Goal: Task Accomplishment & Management: Manage account settings

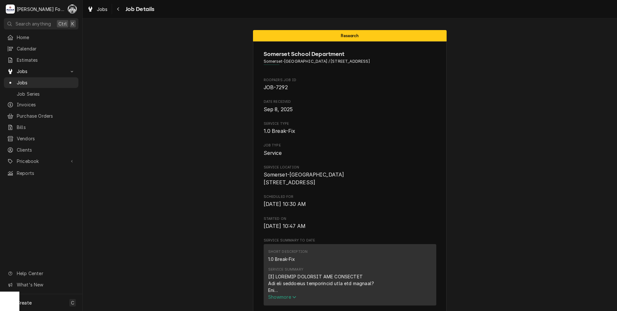
scroll to position [481, 0]
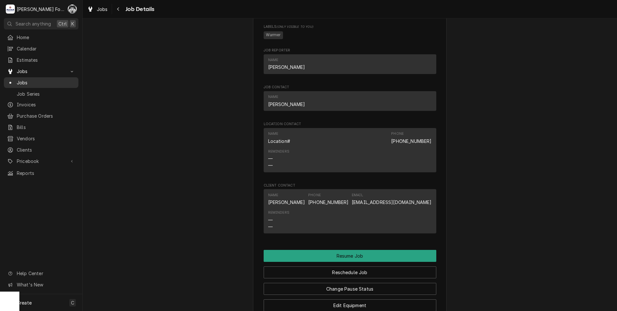
click at [18, 81] on span "Jobs" at bounding box center [46, 82] width 58 height 7
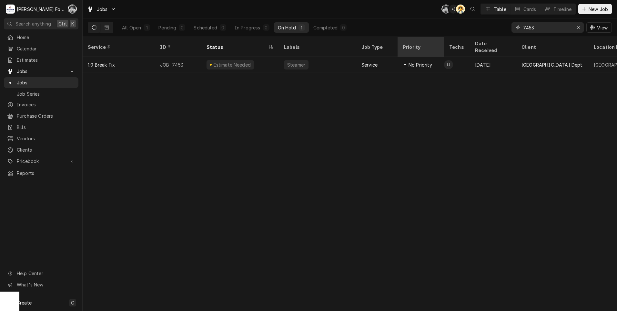
drag, startPoint x: 553, startPoint y: 28, endPoint x: 425, endPoint y: 47, distance: 130.2
click at [425, 47] on div "Jobs C( A( AT Table Cards Timeline New Job All Open 1 Pending 0 Scheduled 0 In …" at bounding box center [350, 155] width 535 height 311
type input "6886"
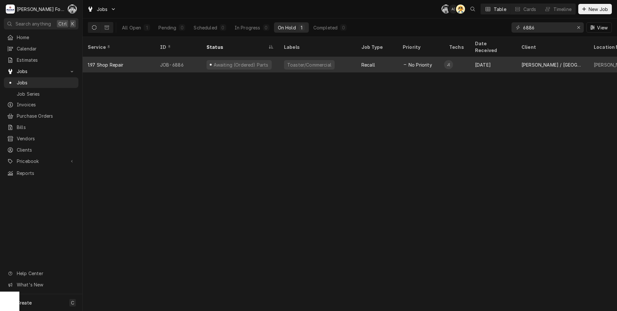
click at [305, 63] on div "Toaster/Commercial" at bounding box center [317, 64] width 77 height 15
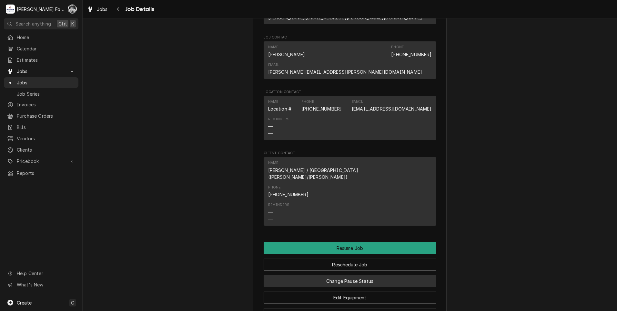
scroll to position [646, 0]
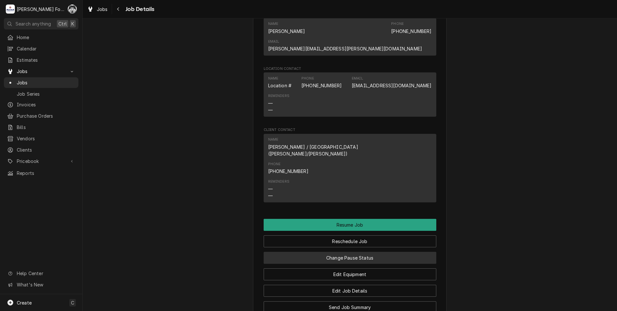
click at [352, 252] on button "Change Pause Status" at bounding box center [350, 258] width 173 height 12
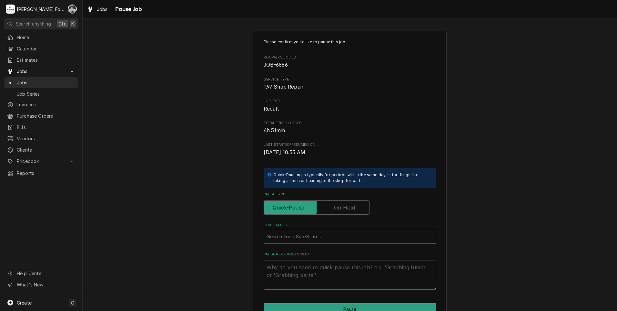
click at [342, 203] on label "Pause Type" at bounding box center [317, 207] width 106 height 14
click at [342, 203] on input "Pause Type" at bounding box center [317, 207] width 100 height 14
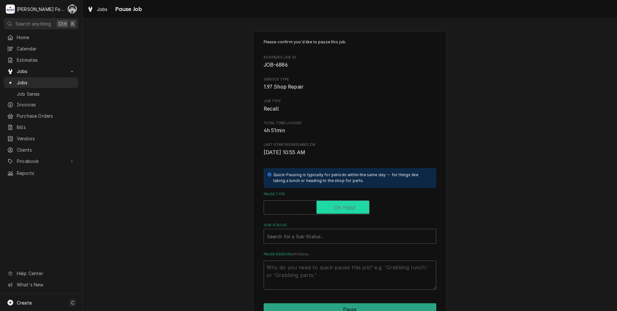
checkbox input "true"
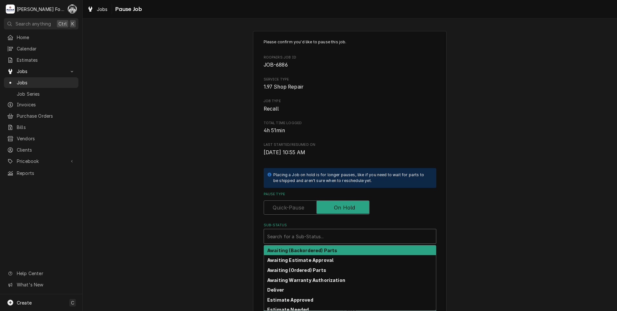
click at [323, 231] on div "Sub-Status" at bounding box center [350, 236] width 166 height 12
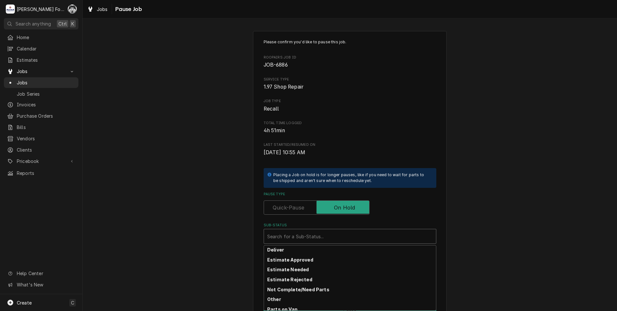
scroll to position [103, 0]
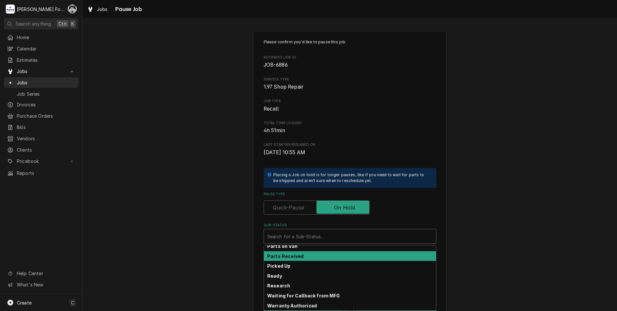
click at [302, 254] on div "Parts Received" at bounding box center [350, 256] width 172 height 10
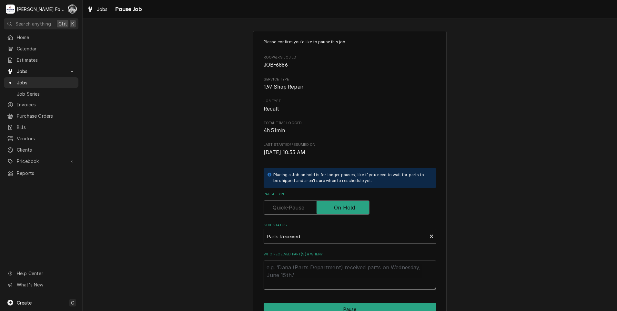
click at [289, 264] on textarea "Who received part(s) & when?" at bounding box center [350, 274] width 173 height 29
paste textarea "08-7959"
type textarea "x"
type textarea "08-7959"
drag, startPoint x: 291, startPoint y: 271, endPoint x: 231, endPoint y: 267, distance: 59.9
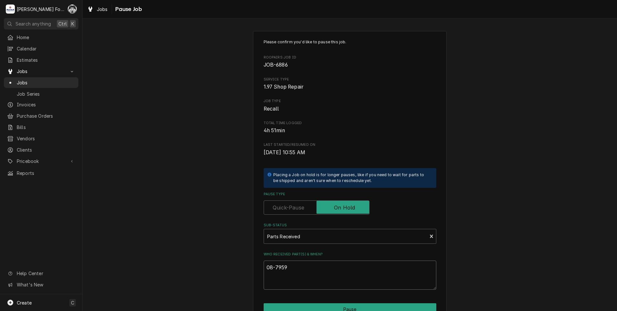
click at [245, 277] on div "Please confirm you'd like to pause this job. Roopairs Job ID JOB-6886 Service T…" at bounding box center [350, 193] width 535 height 336
type textarea "x"
type textarea "9"
type textarea "x"
type textarea "9/"
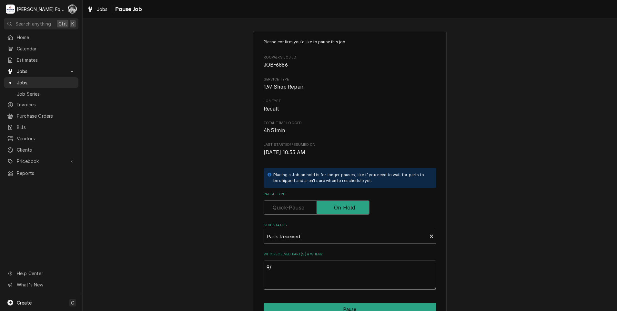
type textarea "x"
type textarea "9/1"
type textarea "x"
type textarea "9/19"
type textarea "x"
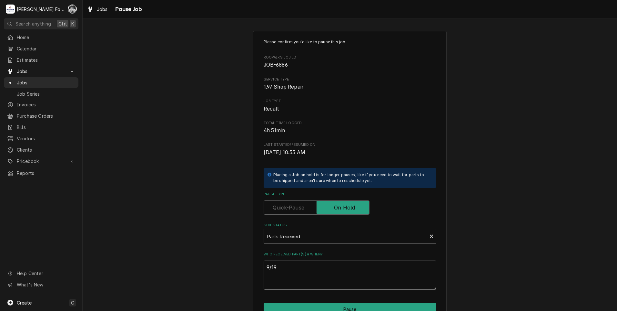
type textarea "9/19/"
type textarea "x"
type textarea "9/19/2"
type textarea "x"
type textarea "9/19/20"
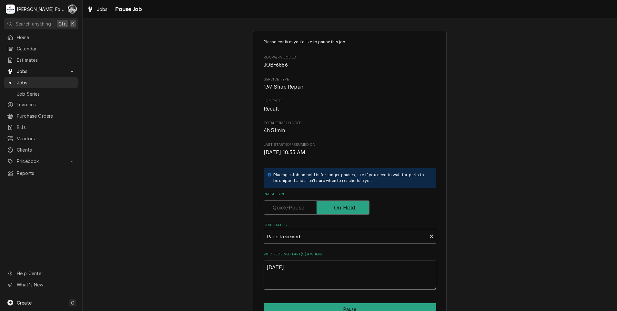
type textarea "x"
type textarea "9/19/202"
type textarea "x"
drag, startPoint x: 298, startPoint y: 264, endPoint x: 224, endPoint y: 270, distance: 73.9
click at [224, 270] on div "Please confirm you'd like to pause this job. Roopairs Job ID JOB-6886 Service T…" at bounding box center [350, 193] width 535 height 336
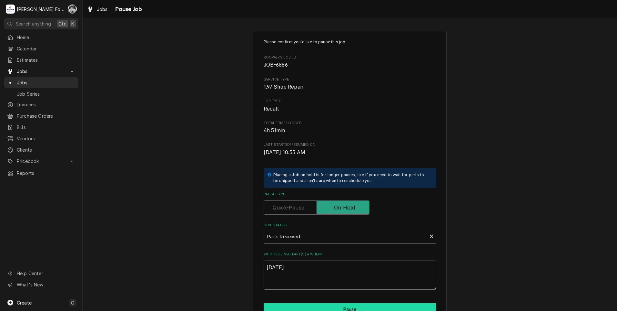
type textarea "[DATE]"
click at [320, 303] on button "Pause" at bounding box center [350, 309] width 173 height 12
type textarea "x"
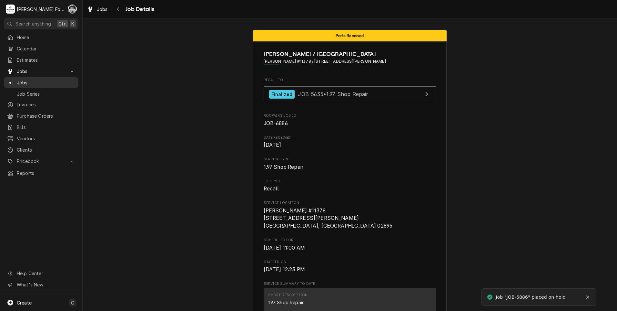
click at [20, 83] on span "Jobs" at bounding box center [46, 82] width 58 height 7
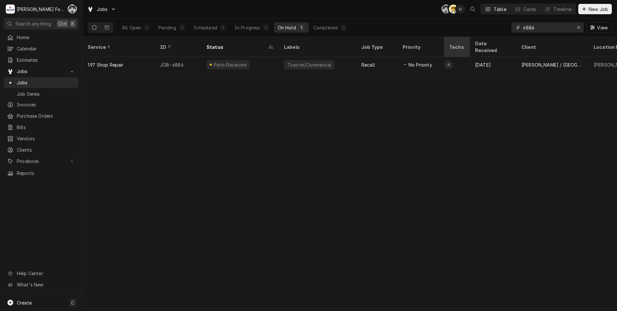
drag, startPoint x: 546, startPoint y: 28, endPoint x: 467, endPoint y: 47, distance: 81.9
click at [467, 47] on div "Jobs C( AT A( Table Cards Timeline New Job All Open 1 Pending 0 Scheduled 0 In …" at bounding box center [350, 155] width 535 height 311
type input "7331"
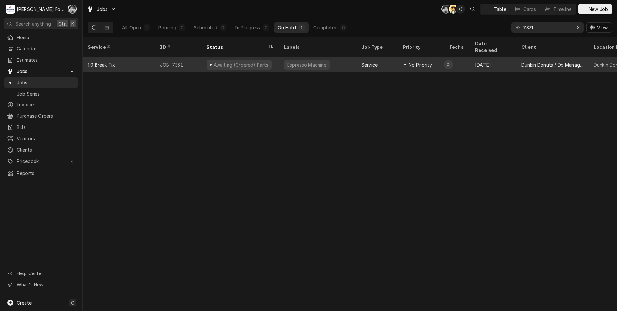
click at [273, 60] on div "Awaiting (Ordered) Parts" at bounding box center [239, 64] width 77 height 15
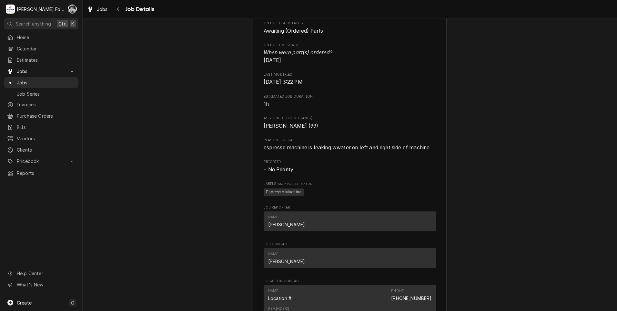
scroll to position [700, 0]
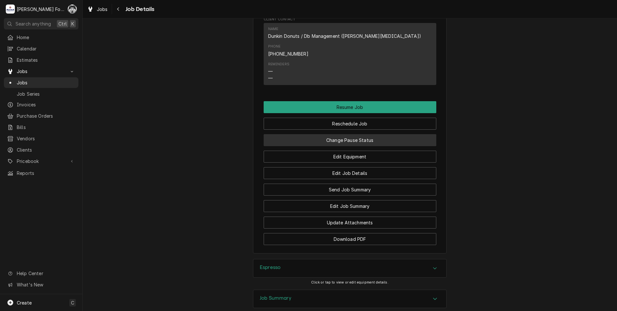
click at [358, 134] on button "Change Pause Status" at bounding box center [350, 140] width 173 height 12
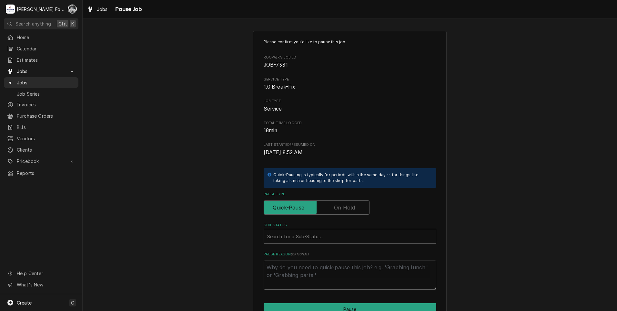
click at [340, 207] on label "Pause Type" at bounding box center [317, 207] width 106 height 14
click at [340, 207] on input "Pause Type" at bounding box center [317, 207] width 100 height 14
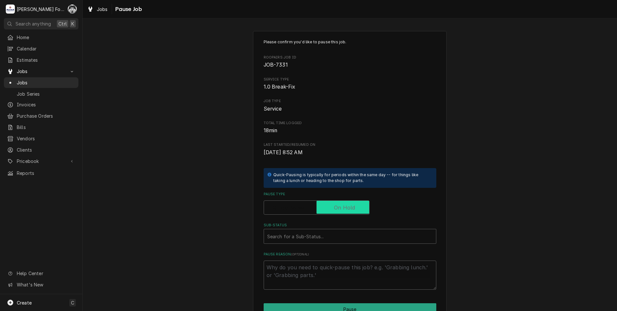
checkbox input "true"
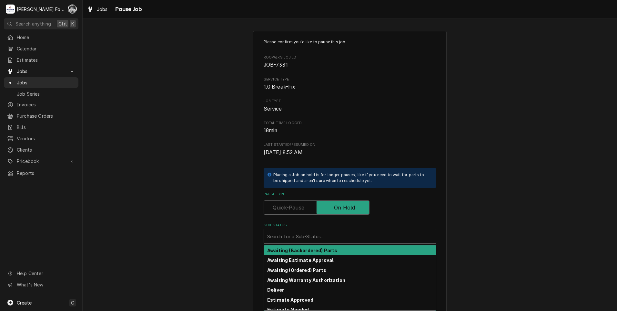
click at [309, 239] on div "Sub-Status" at bounding box center [350, 236] width 166 height 12
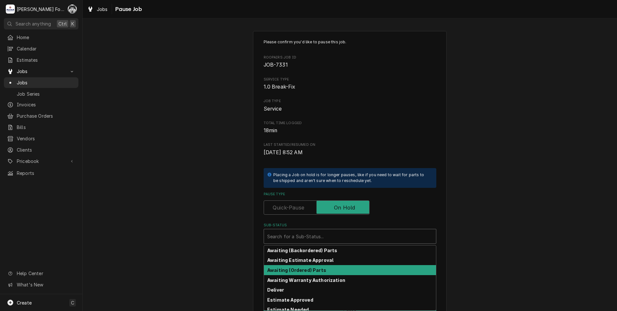
click at [319, 272] on strong "Awaiting (Ordered) Parts" at bounding box center [296, 269] width 59 height 5
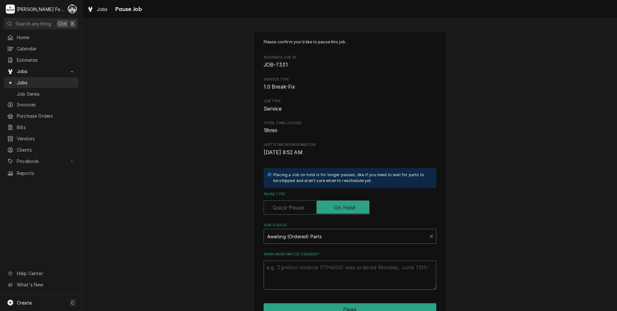
click at [315, 271] on textarea "When were part(s) ordered?" at bounding box center [350, 274] width 173 height 29
drag, startPoint x: 313, startPoint y: 270, endPoint x: 308, endPoint y: 240, distance: 30.1
click at [311, 243] on div "Awaiting (Ordered) Parts" at bounding box center [345, 236] width 163 height 14
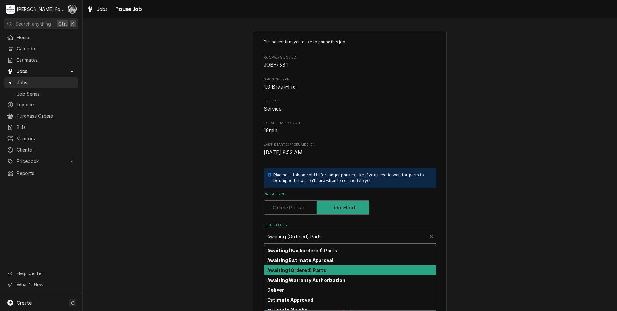
click at [307, 239] on div "Sub-Status" at bounding box center [345, 236] width 157 height 12
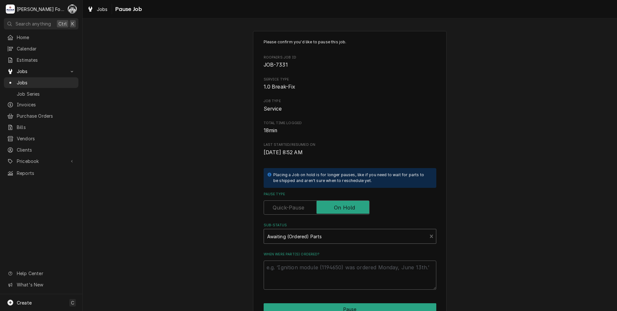
click at [307, 239] on div "Sub-Status" at bounding box center [345, 236] width 157 height 12
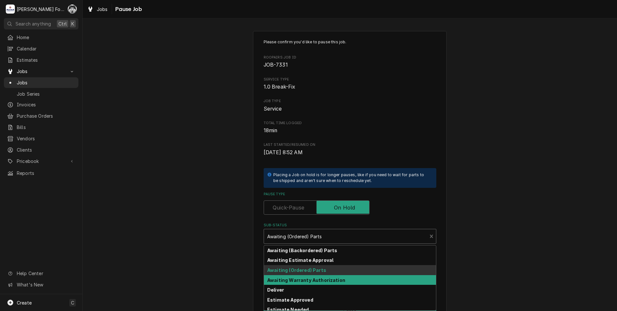
scroll to position [103, 0]
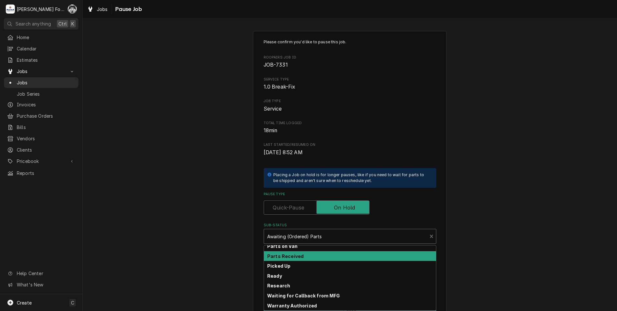
click at [291, 256] on strong "Parts Received" at bounding box center [285, 255] width 36 height 5
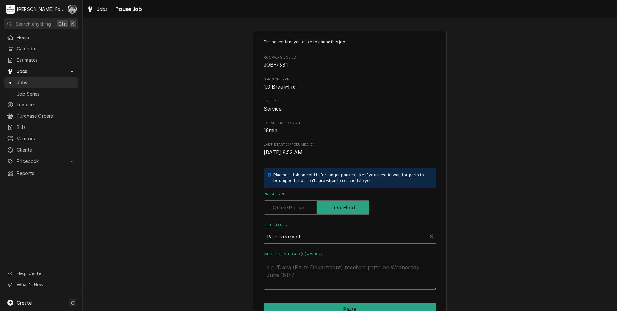
click at [288, 271] on textarea "Who received part(s) & when?" at bounding box center [350, 274] width 173 height 29
paste textarea "[DATE]"
type textarea "x"
type textarea "[DATE]"
click at [307, 307] on button "Pause" at bounding box center [350, 309] width 173 height 12
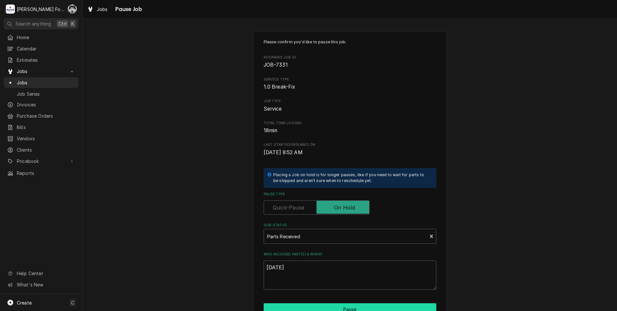
type textarea "x"
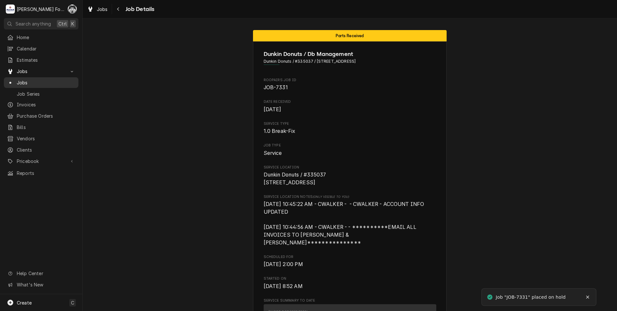
click at [25, 79] on span "Jobs" at bounding box center [46, 82] width 58 height 7
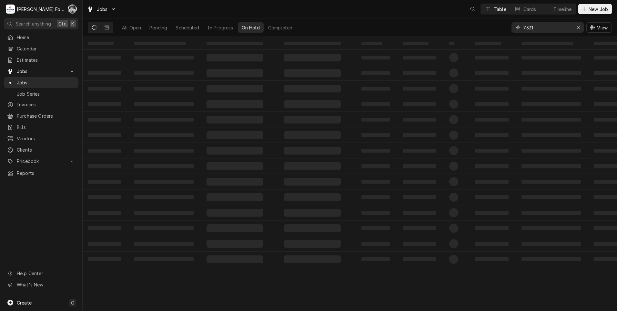
drag, startPoint x: 534, startPoint y: 32, endPoint x: 470, endPoint y: 41, distance: 64.9
click at [471, 41] on div "Jobs Table Cards Timeline New Job All Open Pending Scheduled In Progress On Hol…" at bounding box center [350, 155] width 535 height 311
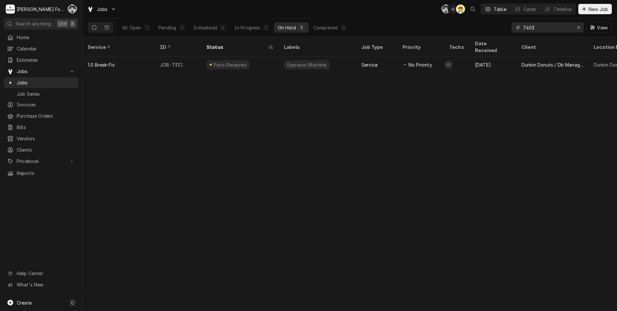
type input "7403"
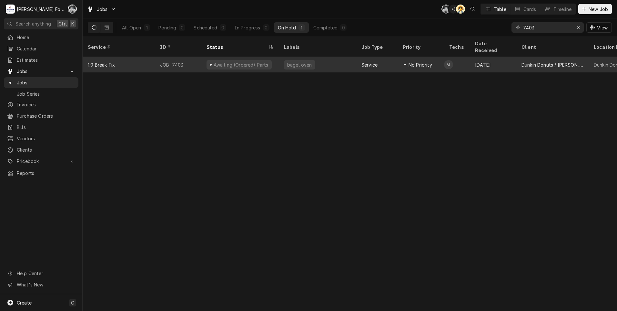
click at [268, 57] on div "Awaiting (Ordered) Parts" at bounding box center [239, 64] width 77 height 15
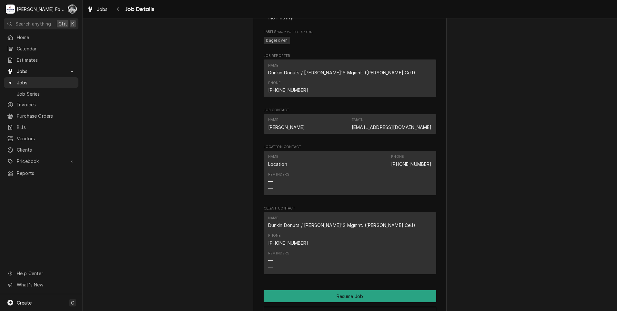
scroll to position [592, 0]
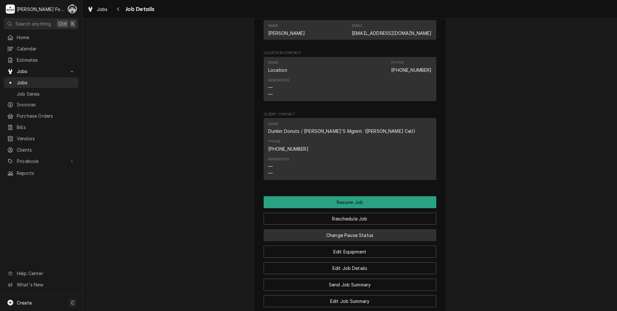
click at [330, 229] on button "Change Pause Status" at bounding box center [350, 235] width 173 height 12
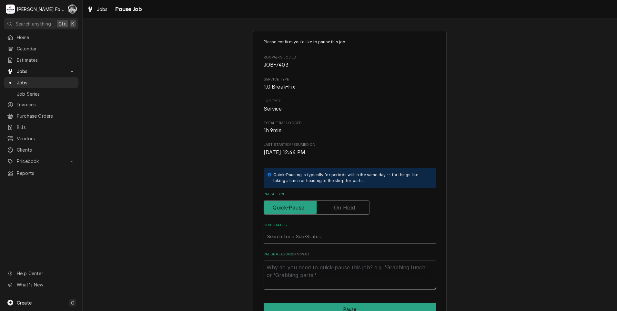
click at [333, 199] on div "Pause Type" at bounding box center [350, 202] width 173 height 23
click at [338, 207] on label "Pause Type" at bounding box center [317, 207] width 106 height 14
click at [338, 207] on input "Pause Type" at bounding box center [317, 207] width 100 height 14
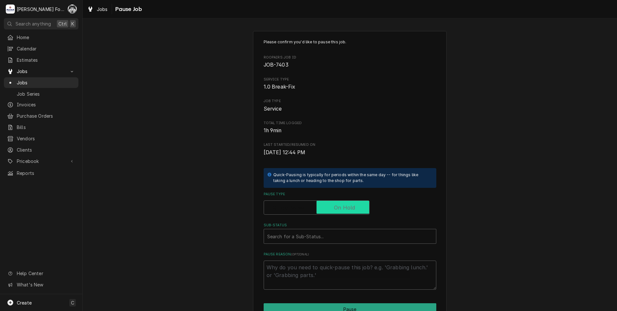
checkbox input "true"
click at [321, 236] on div "Sub-Status" at bounding box center [350, 236] width 166 height 12
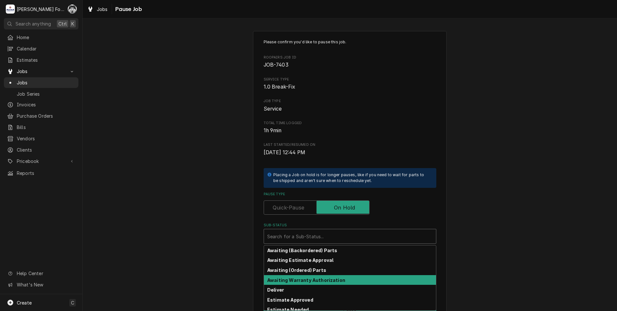
scroll to position [103, 0]
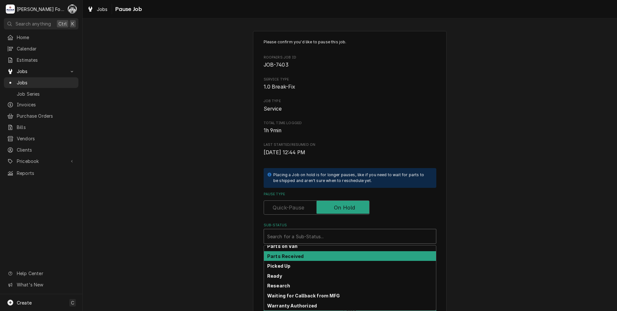
click at [298, 257] on strong "Parts Received" at bounding box center [285, 255] width 36 height 5
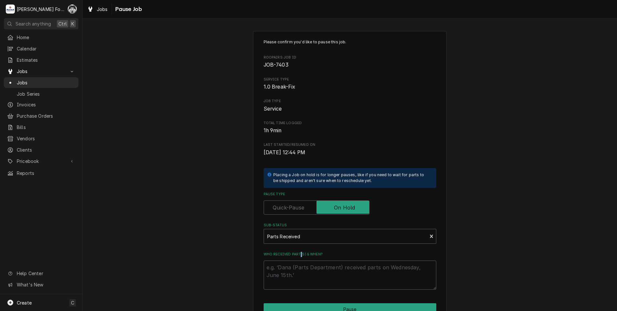
click at [298, 257] on div "Who received part(s) & when?" at bounding box center [350, 271] width 173 height 38
drag, startPoint x: 298, startPoint y: 257, endPoint x: 299, endPoint y: 271, distance: 13.3
click at [299, 271] on textarea "Who received part(s) & when?" at bounding box center [350, 274] width 173 height 29
paste textarea "9/19/2025"
type textarea "x"
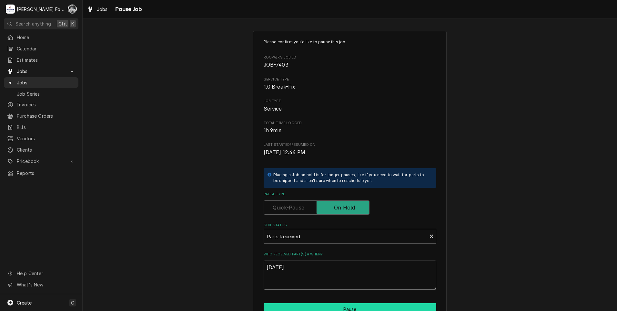
type textarea "9/19/2025"
click at [313, 305] on button "Pause" at bounding box center [350, 309] width 173 height 12
type textarea "x"
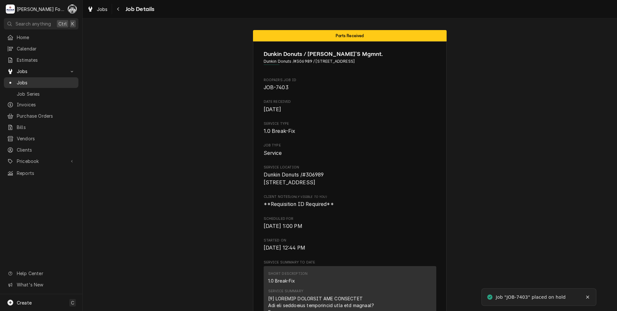
click at [18, 79] on span "Jobs" at bounding box center [46, 82] width 58 height 7
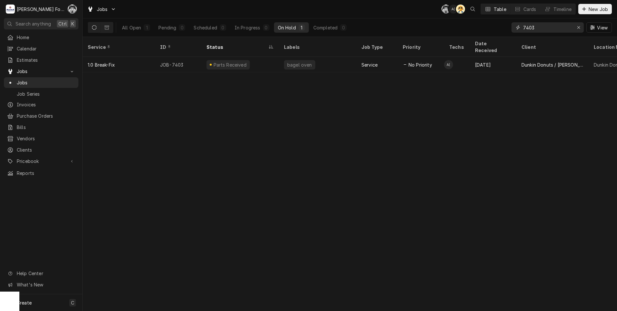
drag, startPoint x: 541, startPoint y: 27, endPoint x: 458, endPoint y: 31, distance: 82.8
click at [458, 31] on div "All Open 1 Pending 0 Scheduled 0 In Progress 0 On Hold 1 Completed 0 7403 View" at bounding box center [350, 27] width 524 height 18
type input "7216"
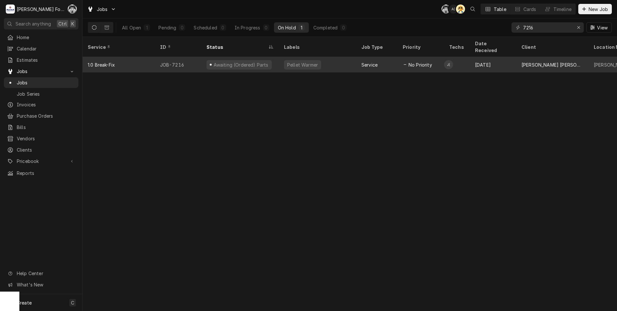
click at [283, 57] on div "Pellet Warmer" at bounding box center [317, 64] width 77 height 15
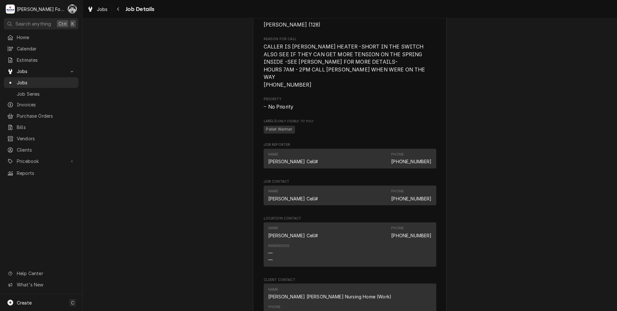
scroll to position [700, 0]
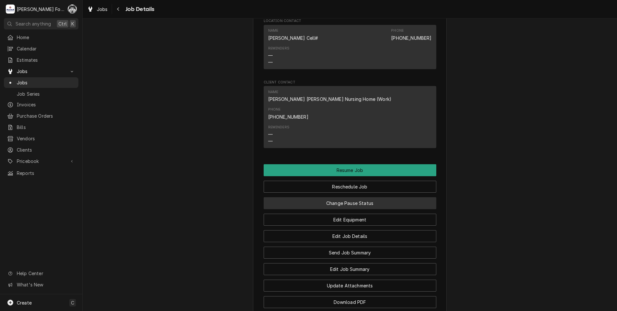
click at [340, 197] on button "Change Pause Status" at bounding box center [350, 203] width 173 height 12
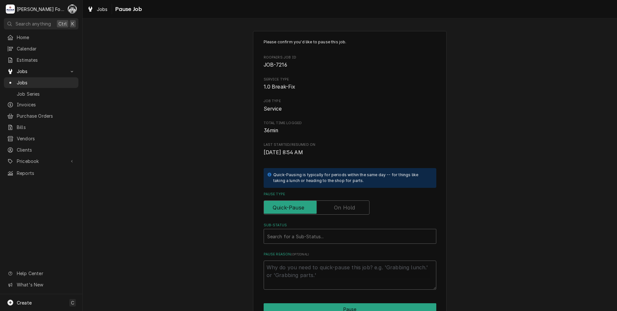
click at [334, 211] on label "Pause Type" at bounding box center [317, 207] width 106 height 14
click at [334, 211] on input "Pause Type" at bounding box center [317, 207] width 100 height 14
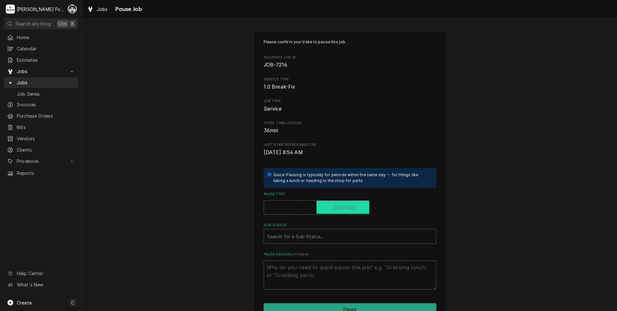
checkbox input "true"
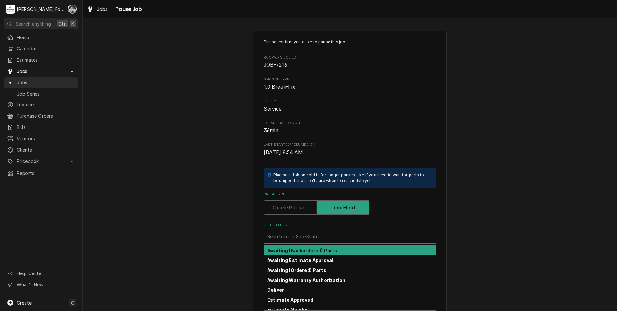
click at [308, 230] on div "Search for a Sub-Status..." at bounding box center [350, 236] width 172 height 14
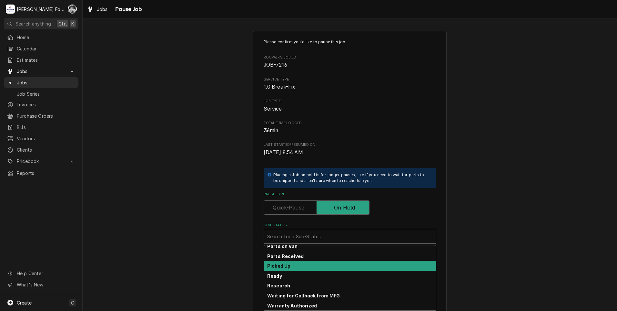
click at [302, 265] on div "Picked Up" at bounding box center [350, 266] width 172 height 10
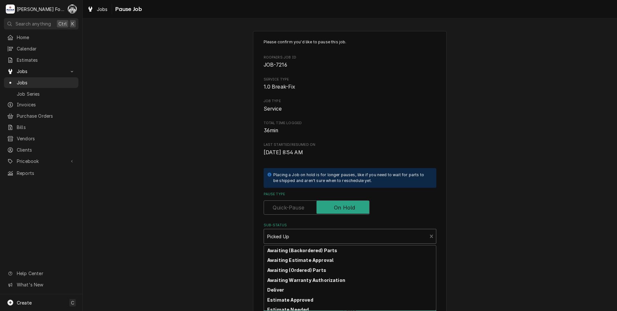
click at [303, 240] on div "Sub-Status" at bounding box center [345, 236] width 157 height 12
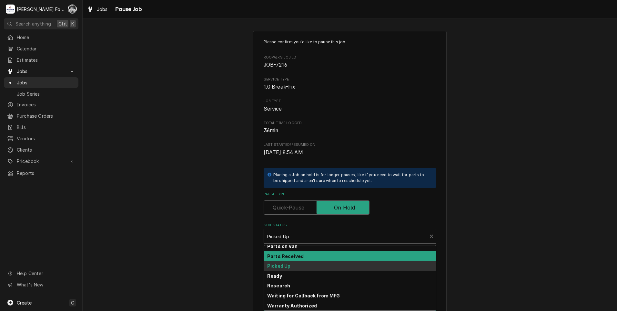
click at [293, 256] on strong "Parts Received" at bounding box center [285, 255] width 36 height 5
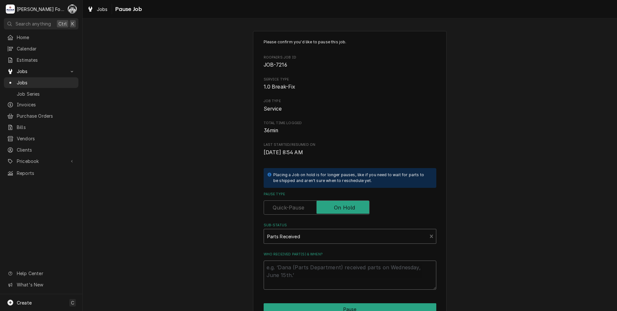
click at [286, 275] on textarea "Who received part(s) & when?" at bounding box center [350, 274] width 173 height 29
type textarea "x"
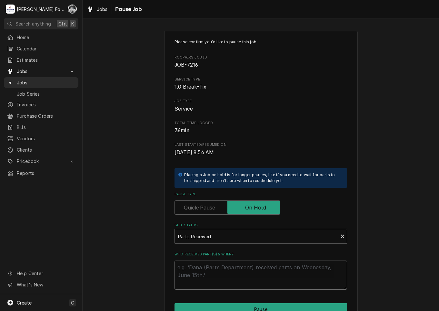
drag, startPoint x: 294, startPoint y: 271, endPoint x: 251, endPoint y: 268, distance: 43.0
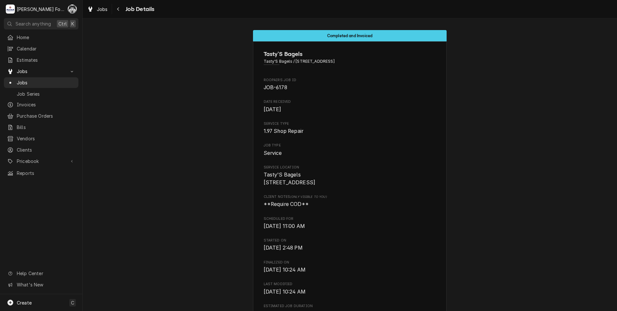
click at [80, 22] on div "Search anything Ctrl K" at bounding box center [41, 23] width 82 height 11
click at [22, 79] on span "Jobs" at bounding box center [46, 82] width 58 height 7
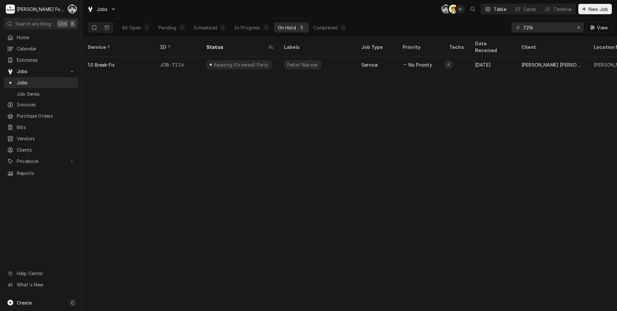
click at [447, 85] on div "Service ID Status Labels Job Type Priority Techs Date Received Client Location …" at bounding box center [350, 174] width 535 height 274
drag, startPoint x: 542, startPoint y: 28, endPoint x: 398, endPoint y: 30, distance: 143.7
click at [399, 29] on div "All Open 1 Pending 0 Scheduled 0 In Progress 0 On Hold 1 Completed 0 7216 View" at bounding box center [350, 27] width 524 height 18
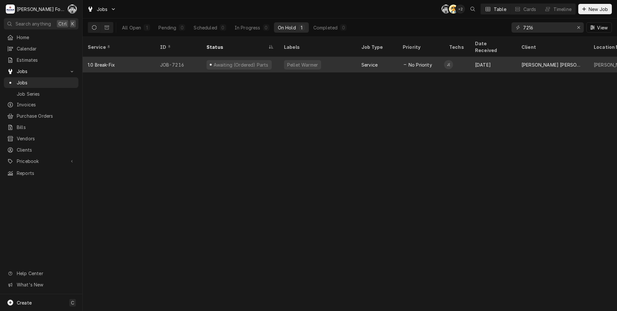
click at [276, 57] on div "Awaiting (Ordered) Parts" at bounding box center [239, 64] width 77 height 15
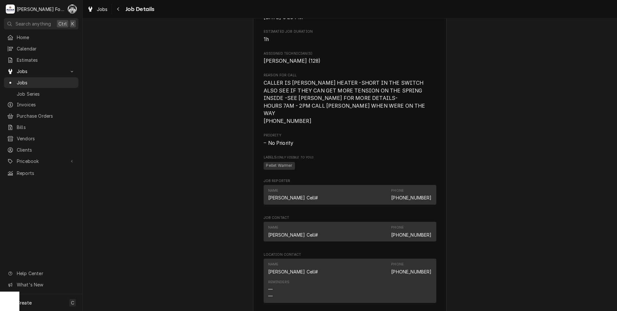
scroll to position [538, 0]
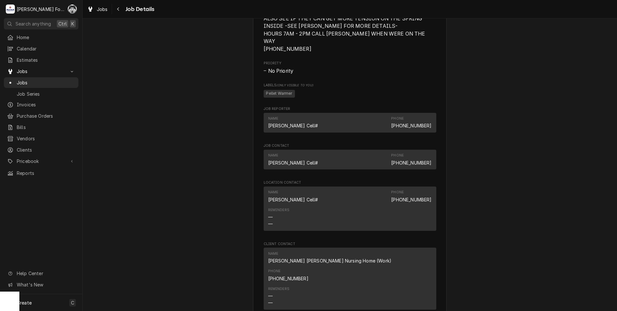
click at [306, 222] on div "Reminders — —" at bounding box center [350, 217] width 164 height 24
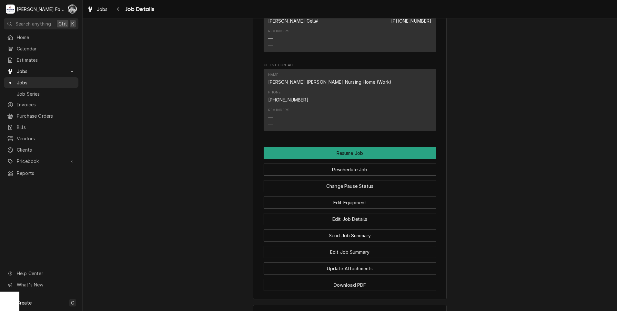
scroll to position [807, 0]
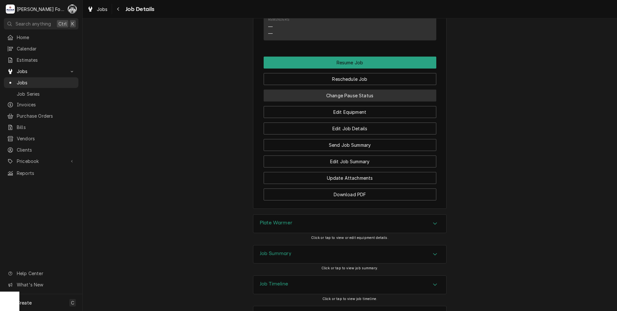
click at [344, 89] on button "Change Pause Status" at bounding box center [350, 95] width 173 height 12
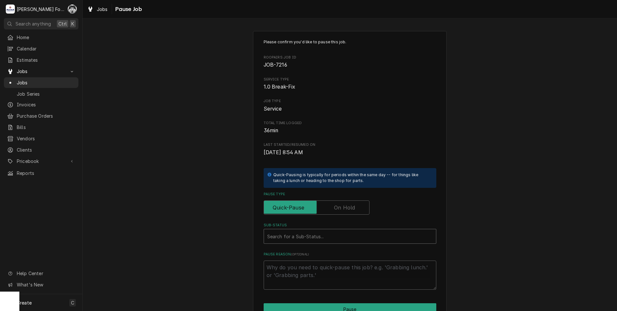
type textarea "x"
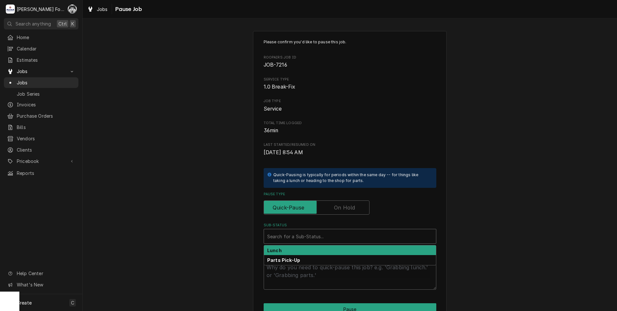
click at [308, 239] on div "Sub-Status" at bounding box center [350, 236] width 166 height 12
click at [329, 209] on input "Pause Type" at bounding box center [317, 207] width 100 height 14
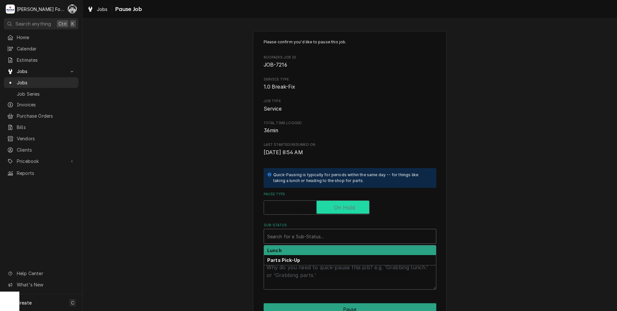
checkbox input "true"
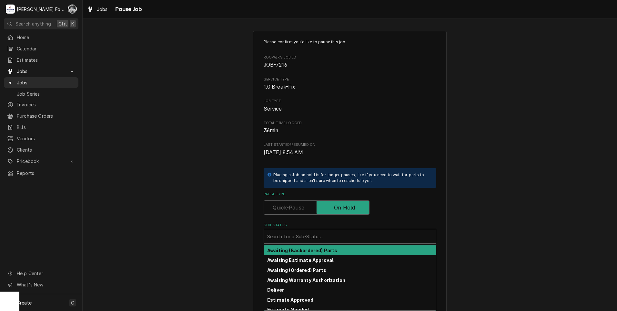
click at [323, 240] on div "Sub-Status" at bounding box center [350, 236] width 166 height 12
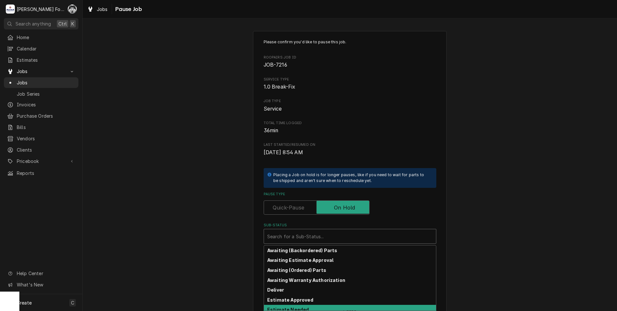
click at [304, 310] on div "Estimate Needed" at bounding box center [350, 310] width 172 height 10
click at [308, 236] on div "Sub-Status" at bounding box center [345, 236] width 157 height 12
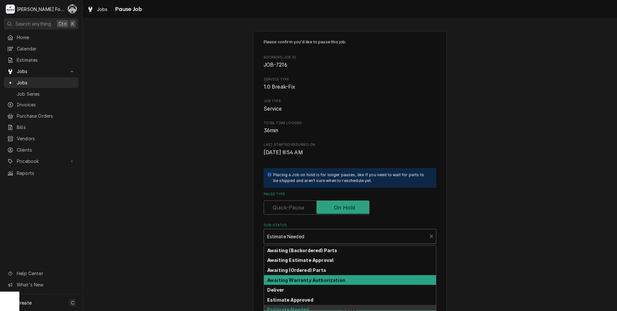
scroll to position [103, 0]
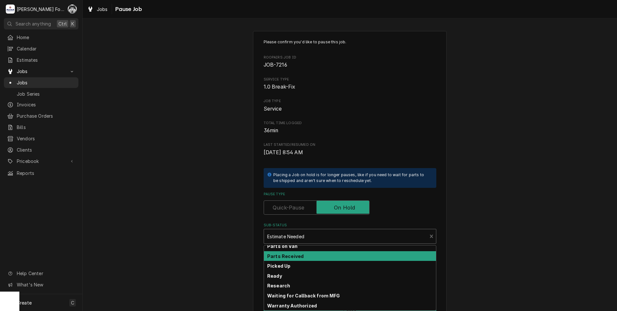
click at [286, 255] on strong "Parts Received" at bounding box center [285, 255] width 36 height 5
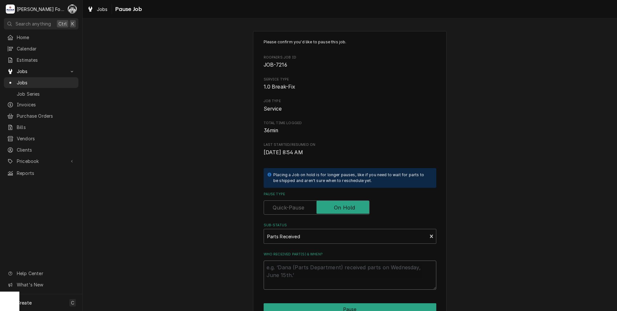
click at [289, 268] on textarea "Who received part(s) & when?" at bounding box center [350, 274] width 173 height 29
paste textarea "9/19/2025"
type textarea "x"
type textarea "9/19/2025"
click at [297, 306] on button "Pause" at bounding box center [350, 309] width 173 height 12
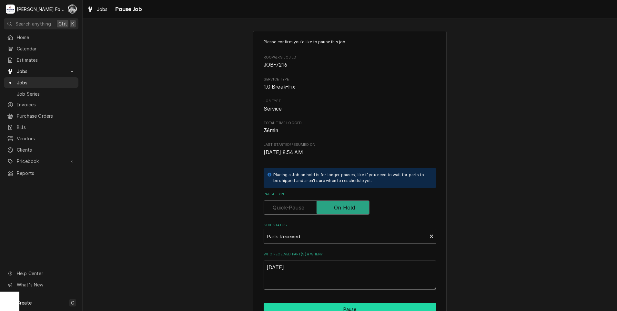
type textarea "x"
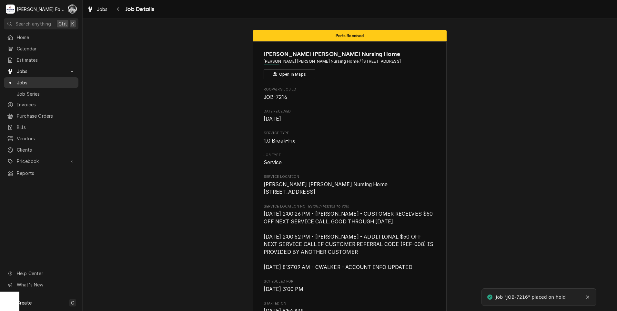
click at [21, 80] on span "Jobs" at bounding box center [46, 82] width 58 height 7
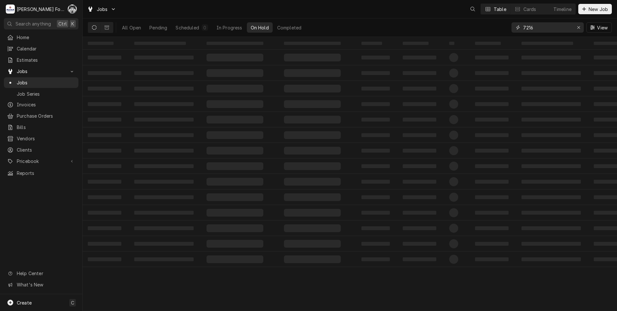
click at [465, 43] on div "Jobs Table Cards Timeline New Job All Open Pending Scheduled 0 In Progress On H…" at bounding box center [350, 155] width 535 height 311
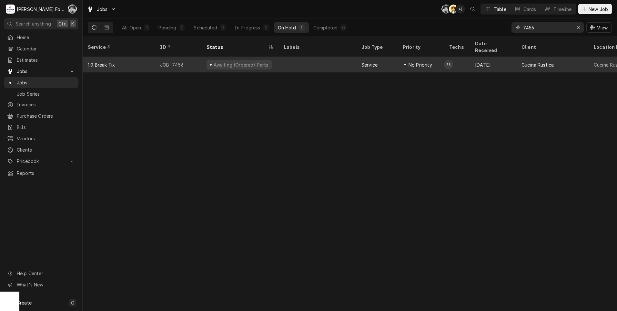
type input "7456"
click at [263, 60] on div "Awaiting (Ordered) Parts" at bounding box center [239, 64] width 65 height 9
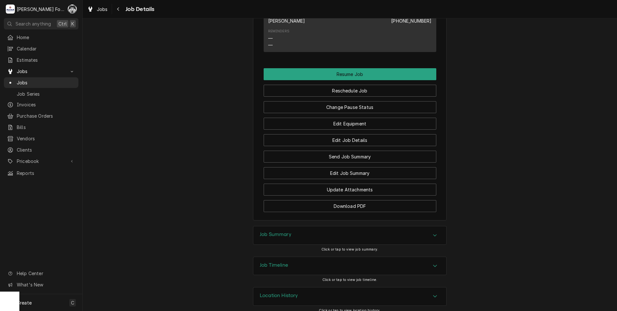
scroll to position [616, 0]
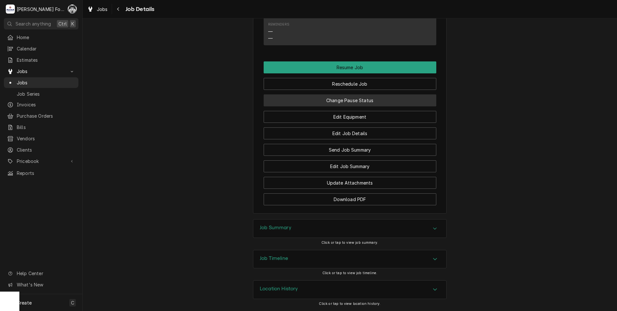
click at [358, 99] on button "Change Pause Status" at bounding box center [350, 100] width 173 height 12
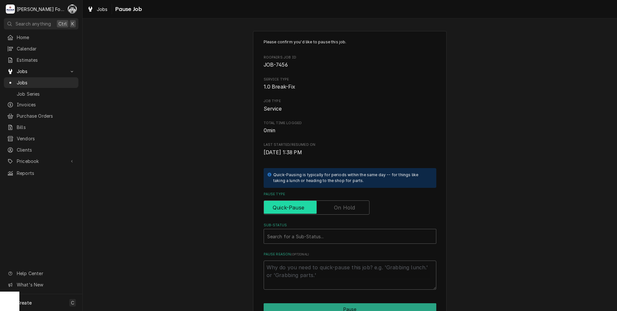
drag, startPoint x: 335, startPoint y: 205, endPoint x: 335, endPoint y: 208, distance: 3.6
click at [335, 207] on label "Pause Type" at bounding box center [317, 207] width 106 height 14
click at [335, 207] on input "Pause Type" at bounding box center [317, 207] width 100 height 14
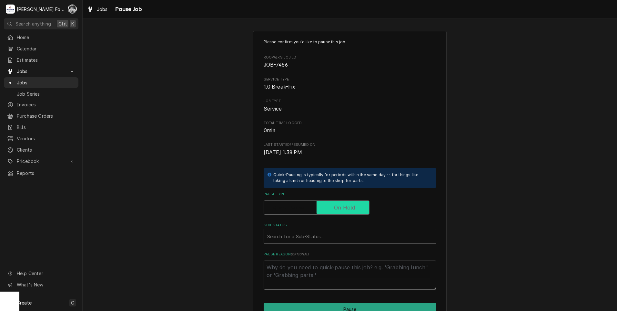
checkbox input "true"
click at [321, 239] on div "Sub-Status" at bounding box center [350, 236] width 166 height 12
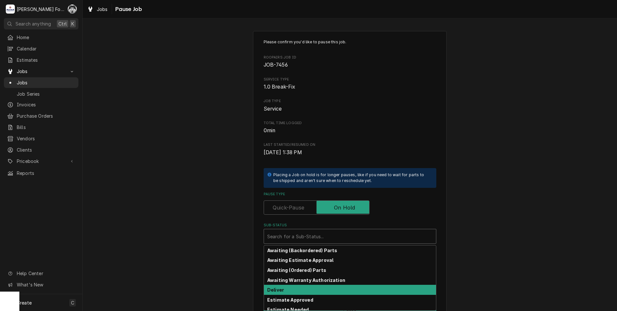
scroll to position [103, 0]
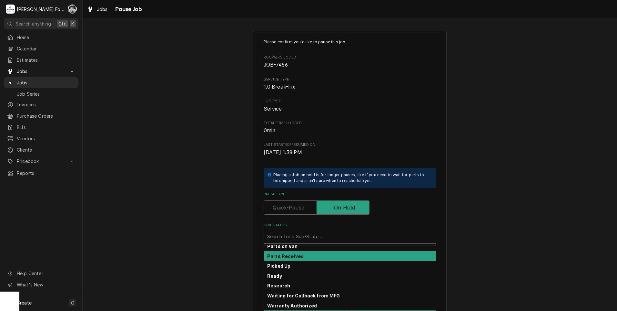
click at [297, 254] on strong "Parts Received" at bounding box center [285, 255] width 36 height 5
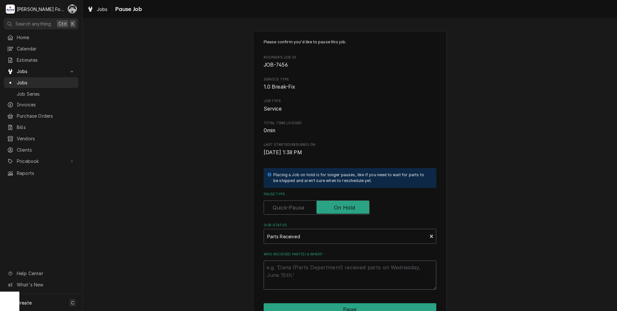
click at [286, 273] on textarea "Who received part(s) & when?" at bounding box center [350, 274] width 173 height 29
paste textarea "[DATE]"
type textarea "x"
type textarea "[DATE]"
click at [299, 306] on button "Pause" at bounding box center [350, 309] width 173 height 12
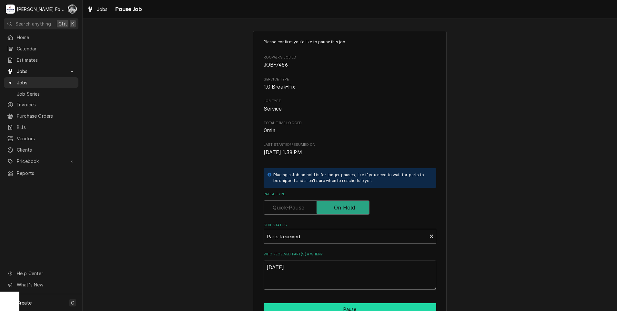
type textarea "x"
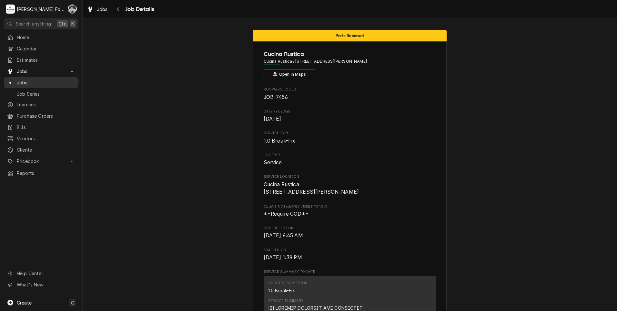
click at [18, 80] on span "Jobs" at bounding box center [46, 82] width 58 height 7
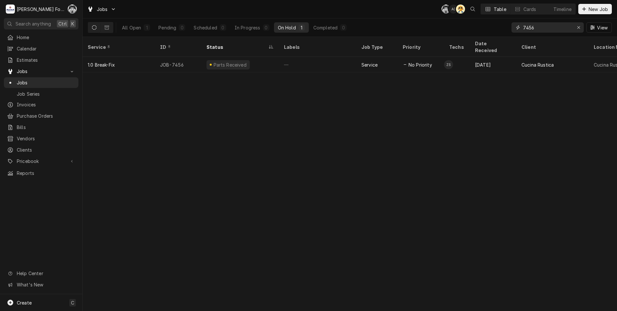
drag, startPoint x: 542, startPoint y: 30, endPoint x: 476, endPoint y: 32, distance: 66.2
click at [476, 32] on div "All Open 1 Pending 0 Scheduled 0 In Progress 0 On Hold 1 Completed 0 7456 View" at bounding box center [350, 27] width 524 height 18
type input "7153"
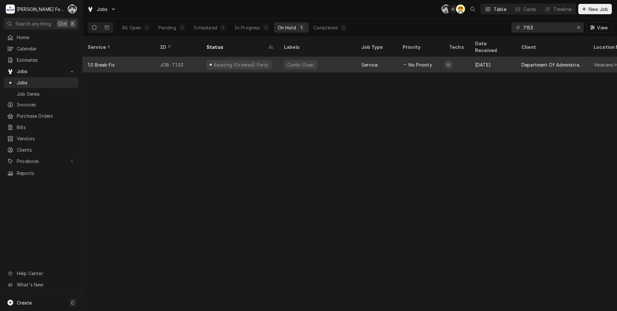
click at [232, 61] on div "Awaiting (Ordered) Parts" at bounding box center [241, 64] width 56 height 7
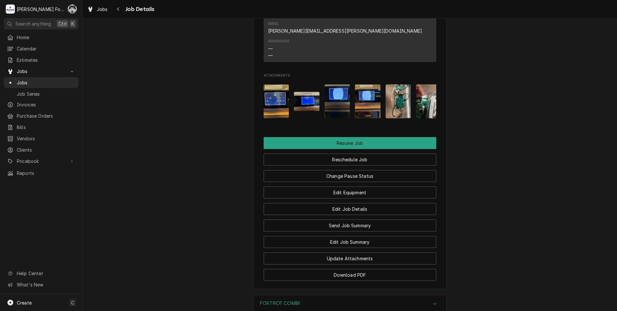
scroll to position [795, 0]
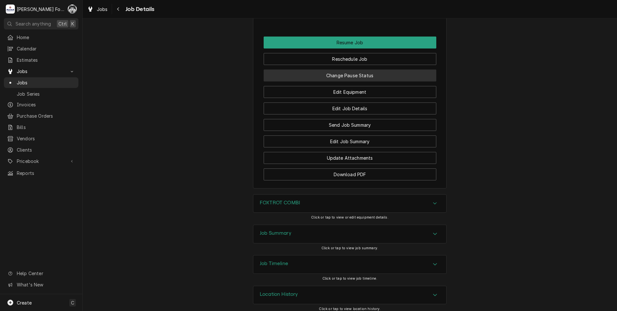
click at [341, 71] on button "Change Pause Status" at bounding box center [350, 75] width 173 height 12
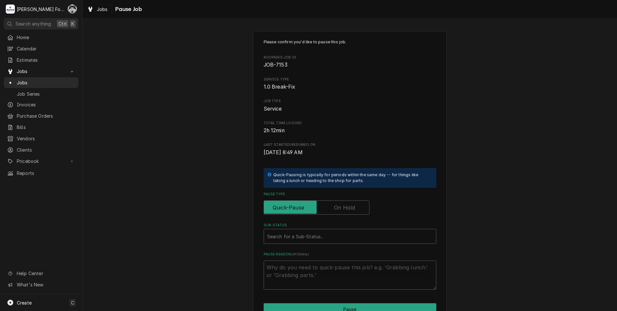
click at [339, 209] on label "Pause Type" at bounding box center [317, 207] width 106 height 14
click at [339, 209] on input "Pause Type" at bounding box center [317, 207] width 100 height 14
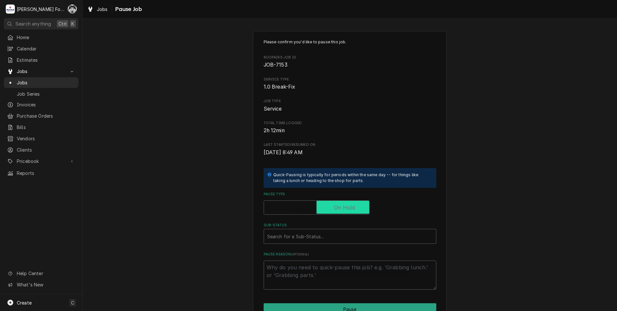
checkbox input "true"
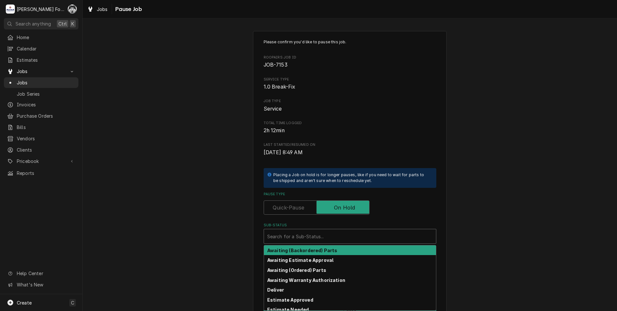
click at [307, 237] on div "Sub-Status" at bounding box center [350, 236] width 166 height 12
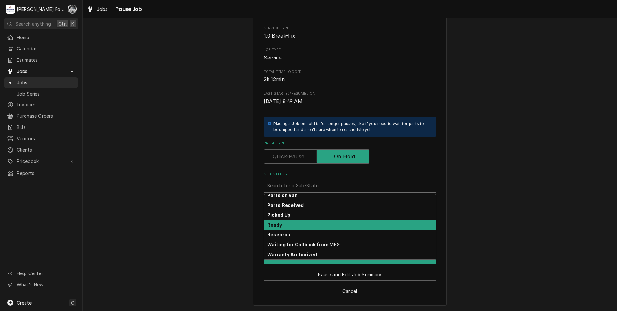
scroll to position [103, 0]
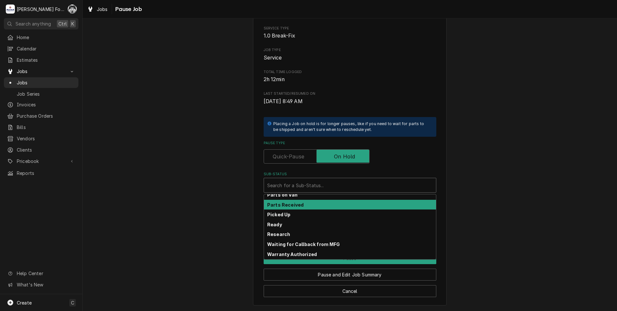
click at [288, 205] on strong "Parts Received" at bounding box center [285, 204] width 36 height 5
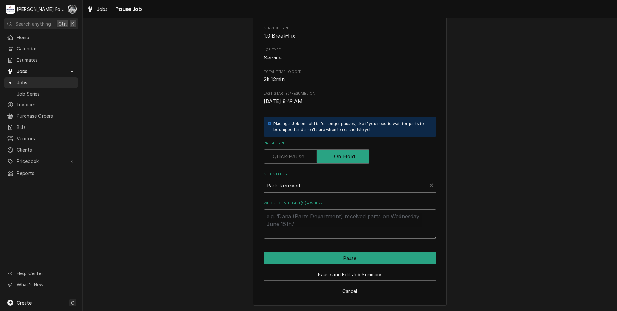
click at [279, 221] on textarea "Who received part(s) & when?" at bounding box center [350, 223] width 173 height 29
paste textarea "[DATE]"
type textarea "x"
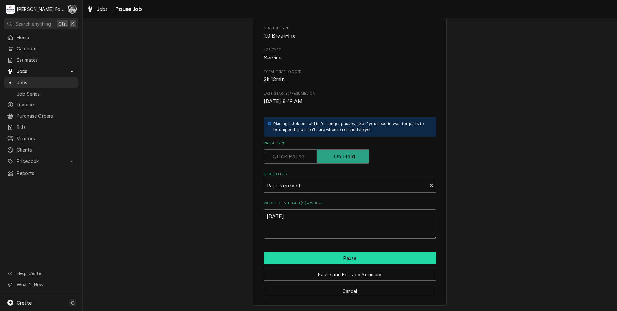
type textarea "[DATE]"
click at [300, 256] on button "Pause" at bounding box center [350, 258] width 173 height 12
type textarea "x"
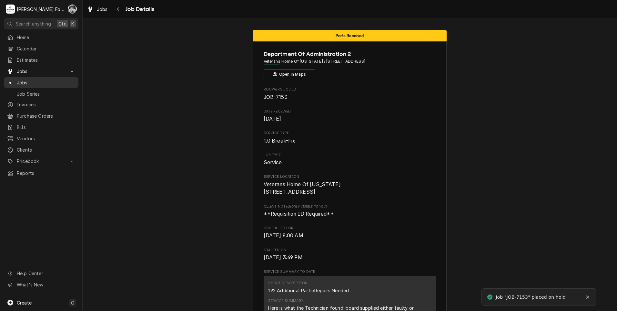
click at [23, 82] on span "Jobs" at bounding box center [46, 82] width 58 height 7
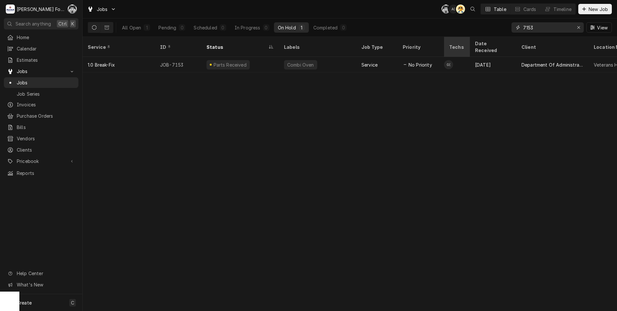
drag, startPoint x: 540, startPoint y: 26, endPoint x: 469, endPoint y: 37, distance: 71.8
click at [469, 37] on div "Jobs C( A( AT Table Cards Timeline New Job All Open 1 Pending 0 Scheduled 0 In …" at bounding box center [350, 155] width 535 height 311
type input "7336"
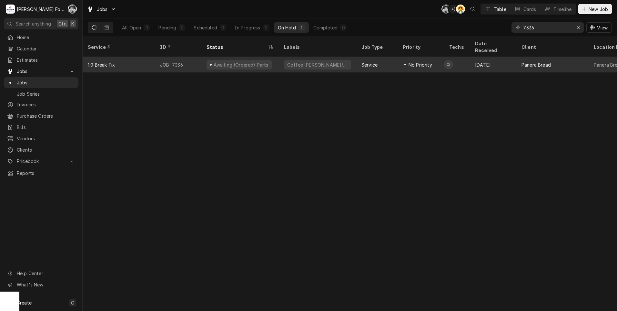
click at [240, 61] on div "Awaiting (Ordered) Parts" at bounding box center [241, 64] width 56 height 7
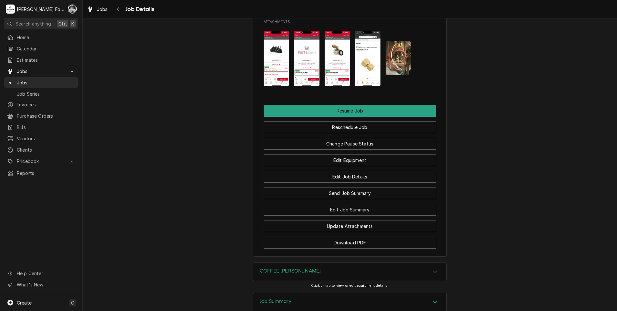
scroll to position [978, 0]
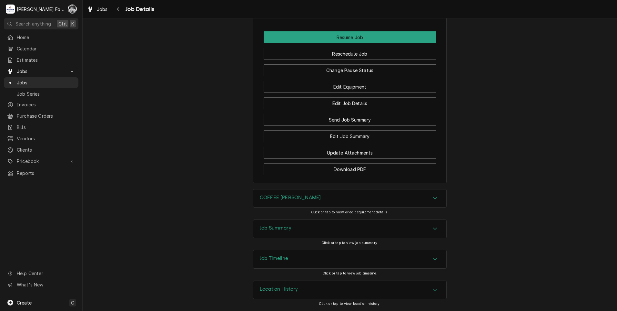
click at [334, 62] on div "Change Pause Status" at bounding box center [350, 68] width 173 height 16
click at [335, 72] on button "Change Pause Status" at bounding box center [350, 70] width 173 height 12
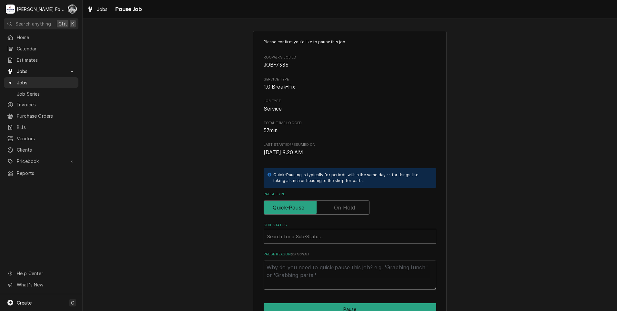
click at [335, 206] on label "Pause Type" at bounding box center [317, 207] width 106 height 14
click at [335, 206] on input "Pause Type" at bounding box center [317, 207] width 100 height 14
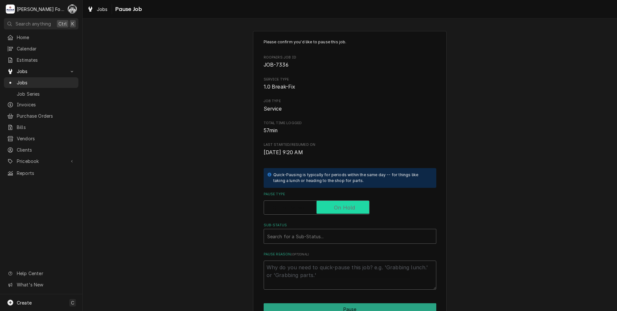
checkbox input "true"
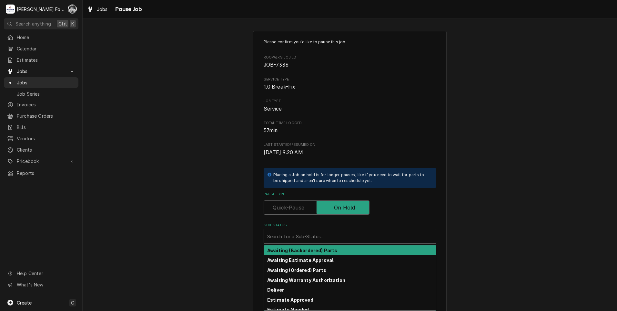
click at [319, 235] on div "Sub-Status" at bounding box center [350, 236] width 166 height 12
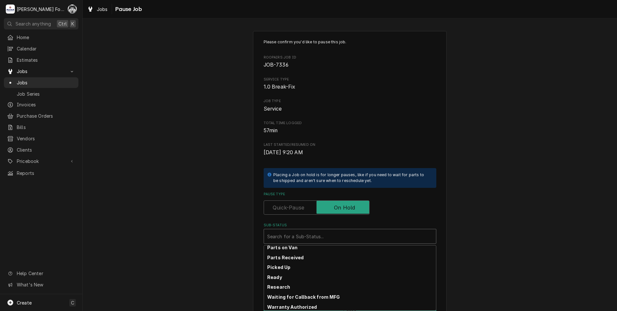
scroll to position [103, 0]
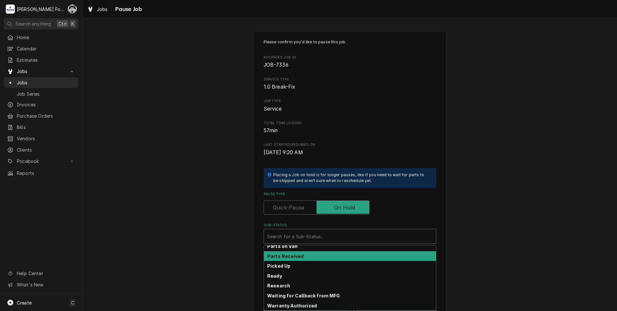
click at [283, 255] on strong "Parts Received" at bounding box center [285, 255] width 36 height 5
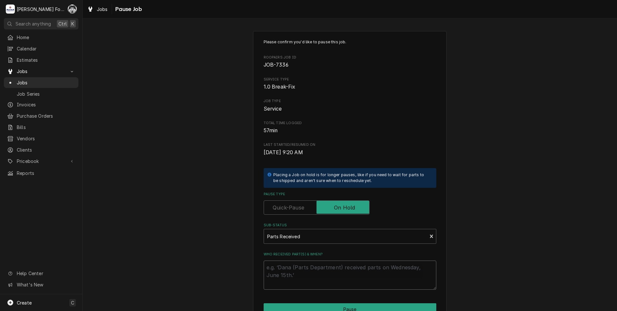
click at [278, 282] on textarea "Who received part(s) & when?" at bounding box center [350, 274] width 173 height 29
paste textarea "[DATE]"
type textarea "x"
type textarea "[DATE]"
click at [294, 304] on button "Pause" at bounding box center [350, 309] width 173 height 12
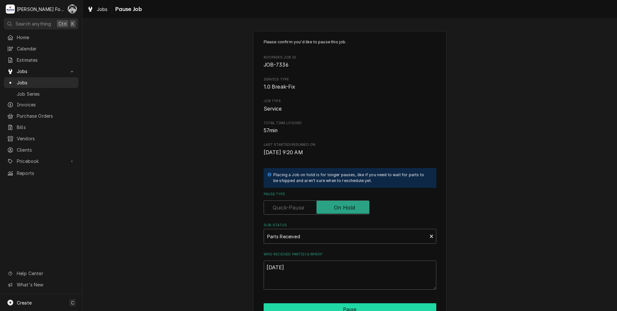
type textarea "x"
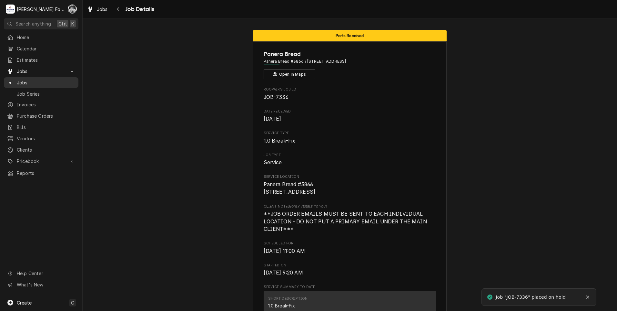
click at [18, 81] on span "Jobs" at bounding box center [46, 82] width 58 height 7
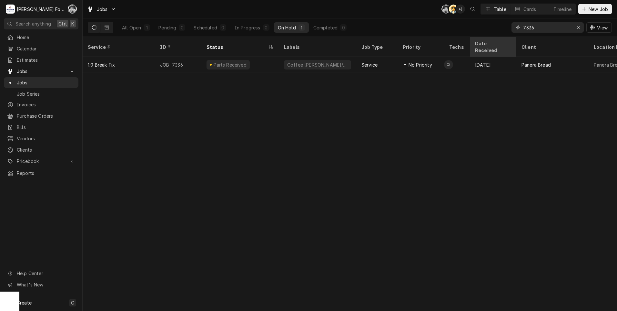
drag, startPoint x: 554, startPoint y: 27, endPoint x: 473, endPoint y: 39, distance: 81.9
click at [474, 40] on div "Jobs C( AT A( Table Cards Timeline New Job All Open 1 Pending 0 Scheduled 0 In …" at bounding box center [350, 155] width 535 height 311
type input "7332"
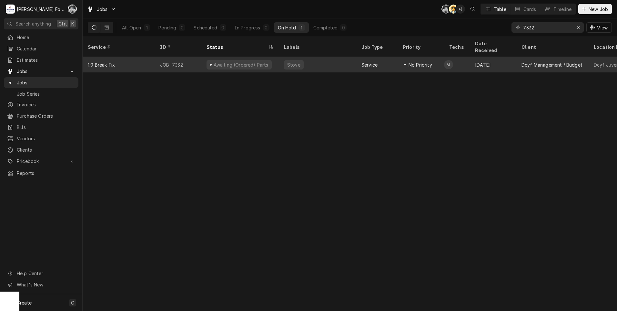
click at [313, 57] on div "Stove" at bounding box center [317, 64] width 77 height 15
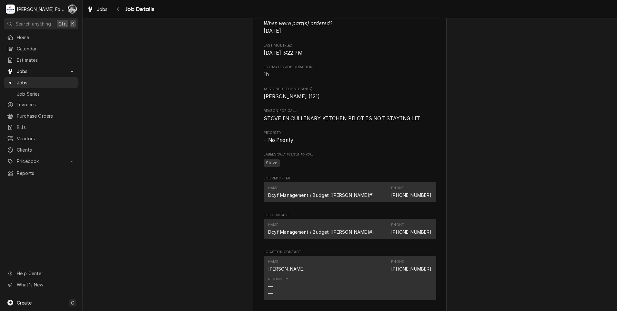
scroll to position [646, 0]
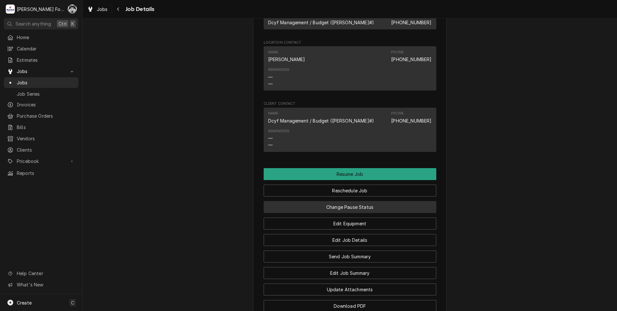
click at [325, 213] on button "Change Pause Status" at bounding box center [350, 207] width 173 height 12
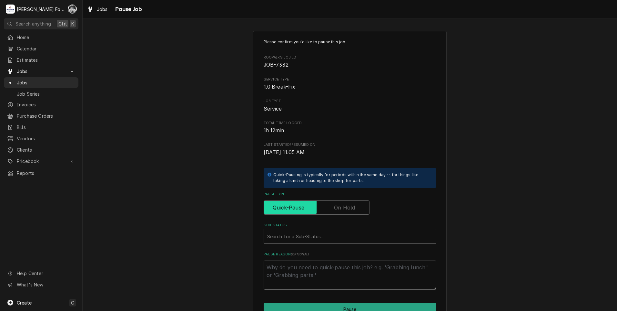
click at [331, 209] on input "Pause Type" at bounding box center [317, 207] width 100 height 14
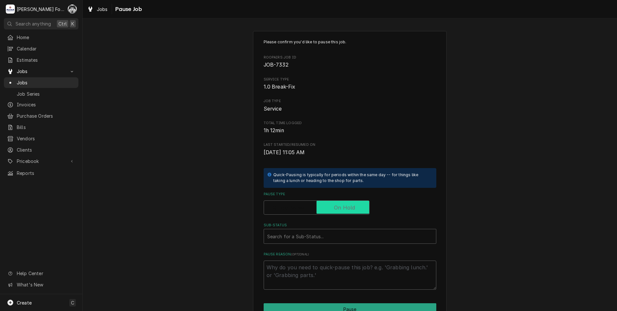
checkbox input "true"
click at [318, 236] on div "Sub-Status" at bounding box center [350, 236] width 166 height 12
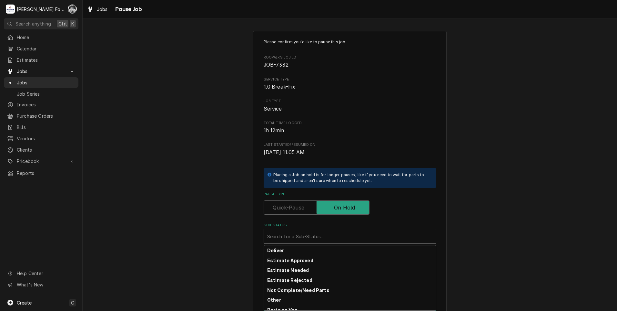
scroll to position [103, 0]
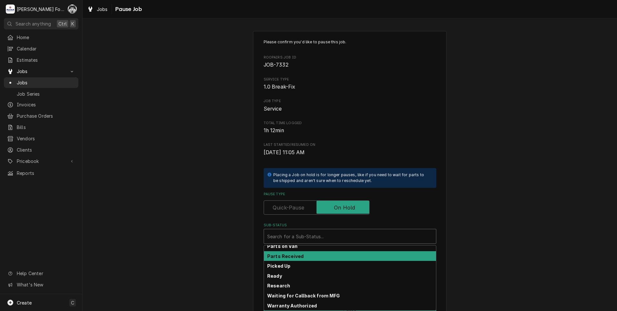
click at [283, 256] on strong "Parts Received" at bounding box center [285, 255] width 36 height 5
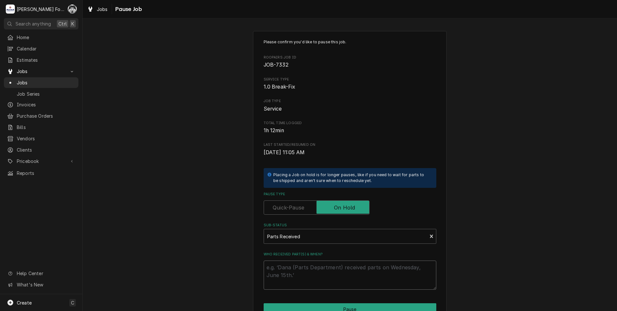
click at [294, 274] on textarea "Who received part(s) & when?" at bounding box center [350, 274] width 173 height 29
paste textarea "[DATE]"
type textarea "x"
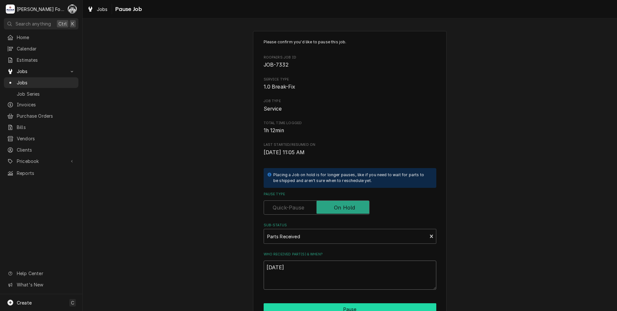
type textarea "[DATE]"
click at [311, 308] on button "Pause" at bounding box center [350, 309] width 173 height 12
type textarea "x"
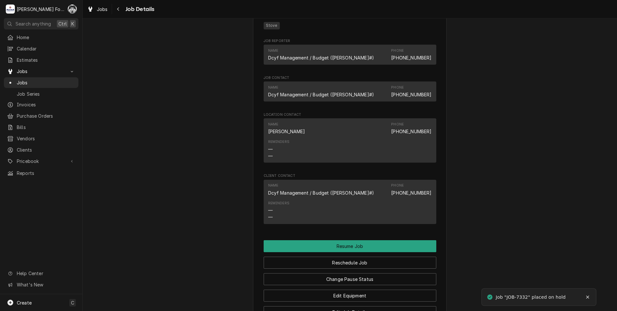
scroll to position [646, 0]
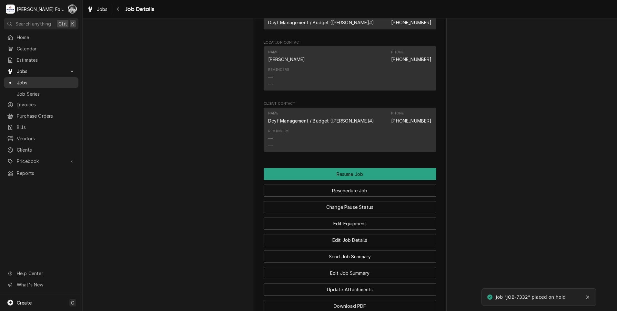
click at [27, 80] on span "Jobs" at bounding box center [46, 82] width 58 height 7
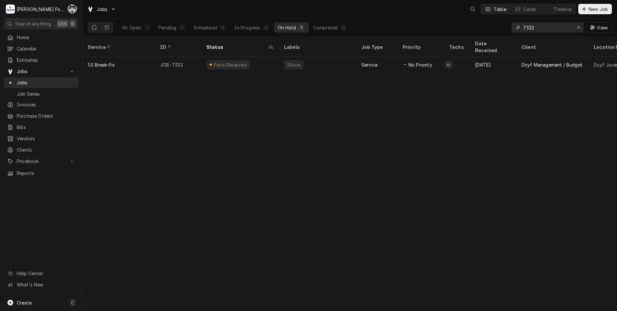
drag, startPoint x: 539, startPoint y: 28, endPoint x: 482, endPoint y: 36, distance: 57.7
click at [487, 37] on div "Jobs Table Cards Timeline New Job All Open 1 Pending 0 Scheduled 0 In Progress …" at bounding box center [350, 155] width 535 height 311
type input "7383"
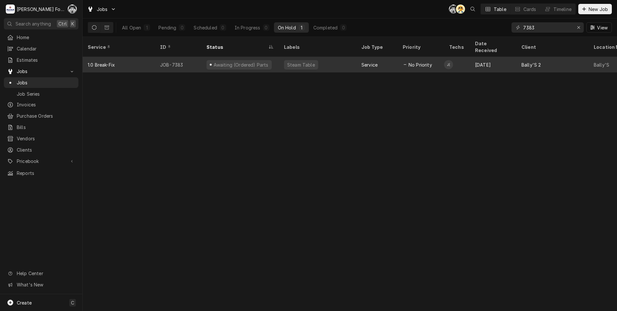
click at [253, 61] on div "Awaiting (Ordered) Parts" at bounding box center [239, 64] width 77 height 15
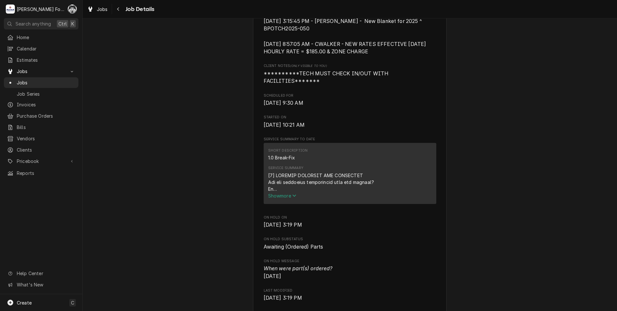
scroll to position [592, 0]
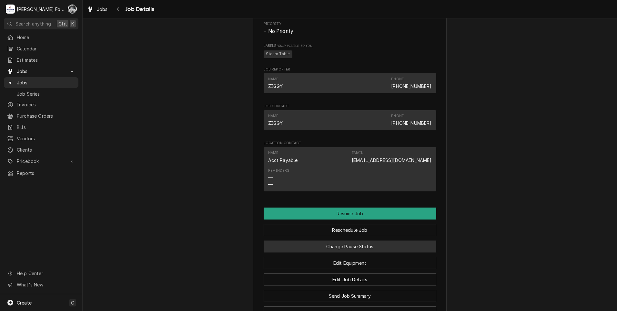
click at [330, 252] on button "Change Pause Status" at bounding box center [350, 246] width 173 height 12
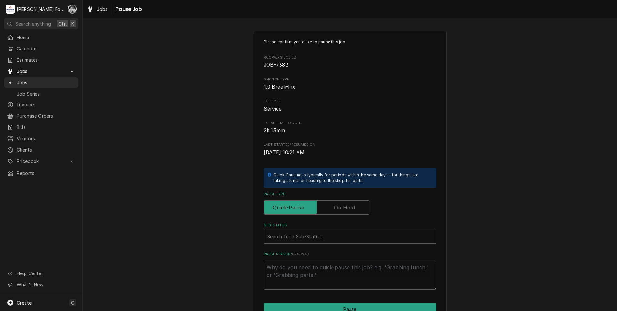
click at [329, 199] on div "Pause Type" at bounding box center [350, 202] width 173 height 23
click at [330, 205] on input "Pause Type" at bounding box center [317, 207] width 100 height 14
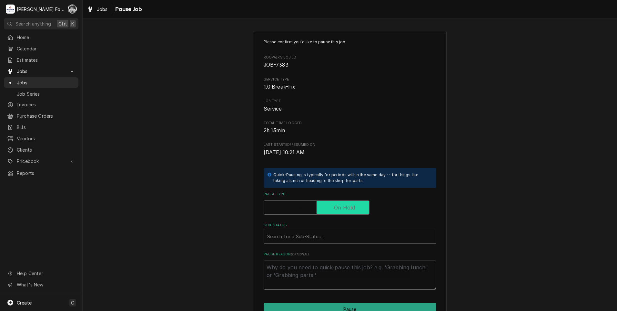
checkbox input "true"
click at [309, 234] on div "Sub-Status" at bounding box center [350, 236] width 166 height 12
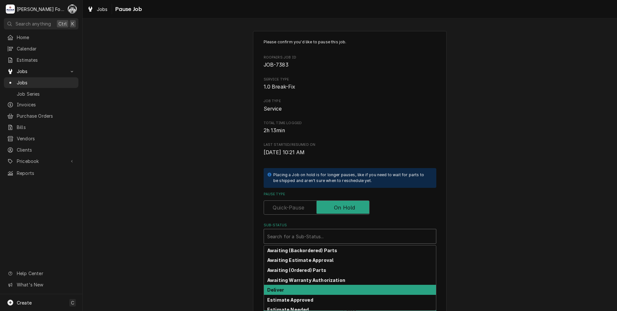
scroll to position [103, 0]
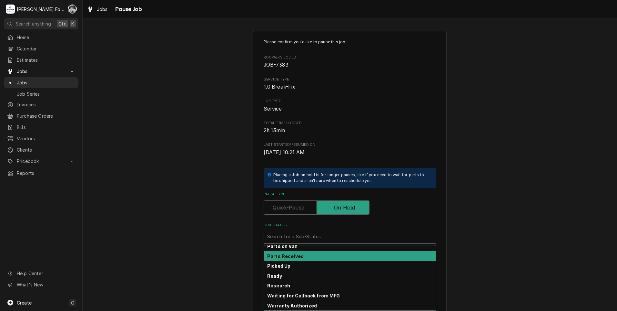
click at [294, 258] on strong "Parts Received" at bounding box center [285, 255] width 36 height 5
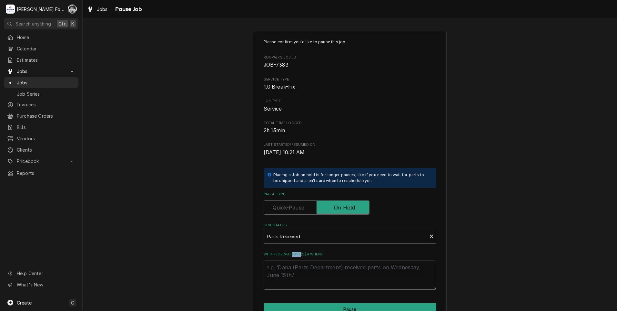
click at [294, 261] on div "Who received part(s) & when?" at bounding box center [350, 271] width 173 height 38
click at [295, 265] on textarea "Who received part(s) & when?" at bounding box center [350, 274] width 173 height 29
paste textarea "[DATE]"
type textarea "x"
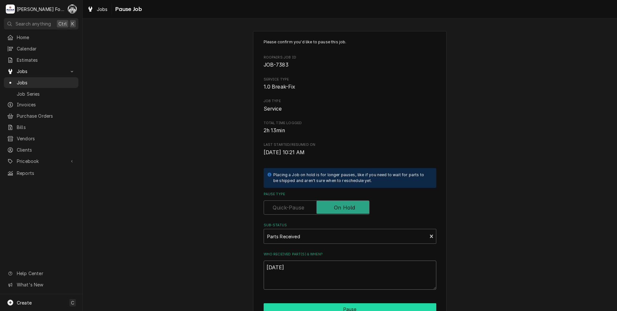
type textarea "[DATE]"
click at [313, 305] on button "Pause" at bounding box center [350, 309] width 173 height 12
type textarea "x"
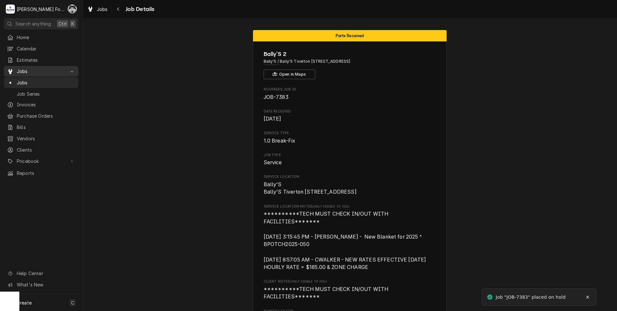
click at [22, 68] on span "Jobs" at bounding box center [41, 71] width 49 height 7
click at [9, 70] on icon "Dynamic Content Wrapper" at bounding box center [10, 71] width 4 height 5
click at [25, 79] on span "Jobs" at bounding box center [46, 82] width 58 height 7
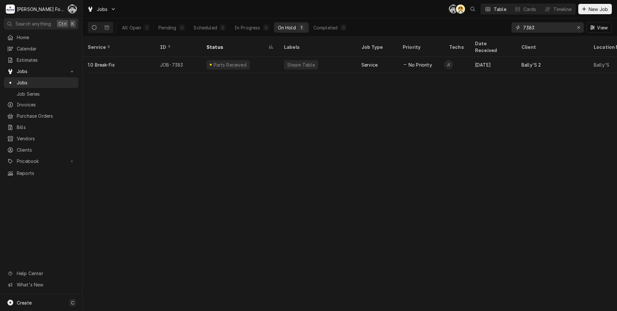
drag, startPoint x: 539, startPoint y: 29, endPoint x: 505, endPoint y: 33, distance: 34.4
click at [505, 33] on div "All Open 1 Pending 0 Scheduled 0 In Progress 0 On Hold 1 Completed 0 7383 View" at bounding box center [350, 27] width 524 height 18
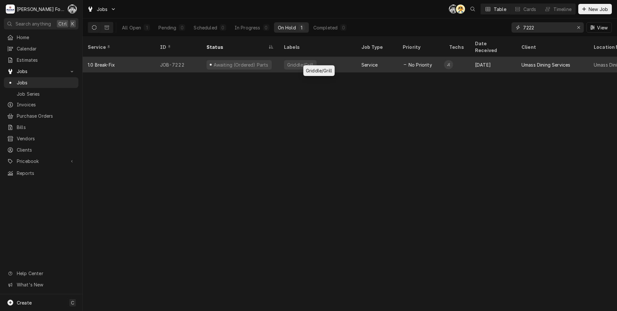
type input "7222"
click at [299, 61] on div "Griddle/Grill" at bounding box center [300, 64] width 27 height 7
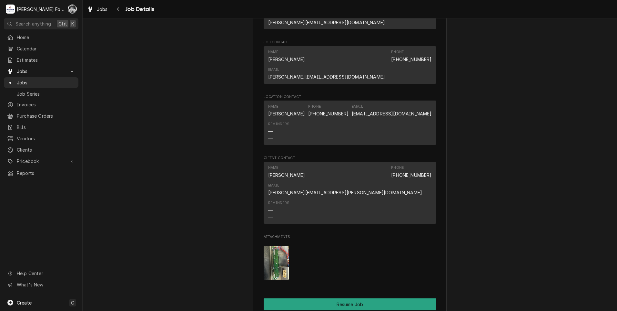
scroll to position [753, 0]
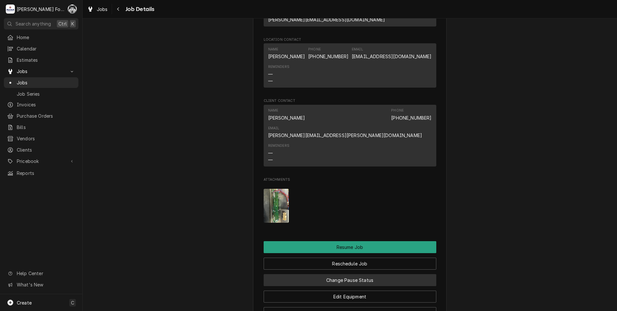
click at [343, 274] on button "Change Pause Status" at bounding box center [350, 280] width 173 height 12
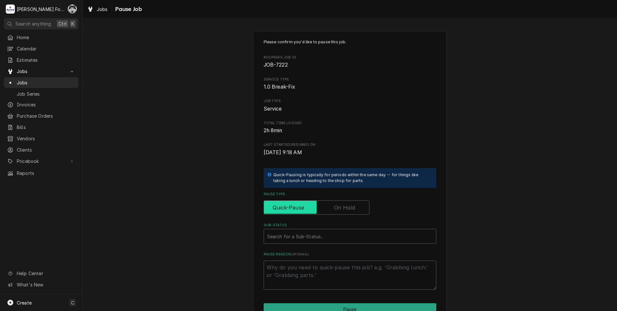
click at [331, 206] on input "Pause Type" at bounding box center [317, 207] width 100 height 14
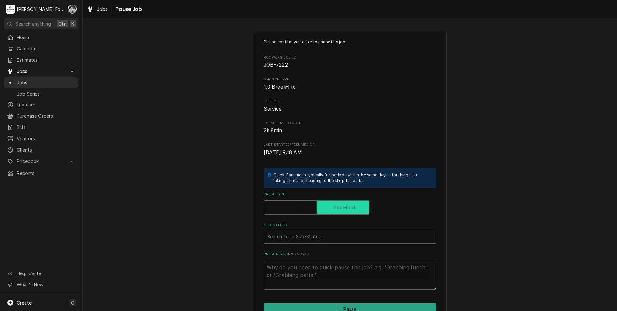
checkbox input "true"
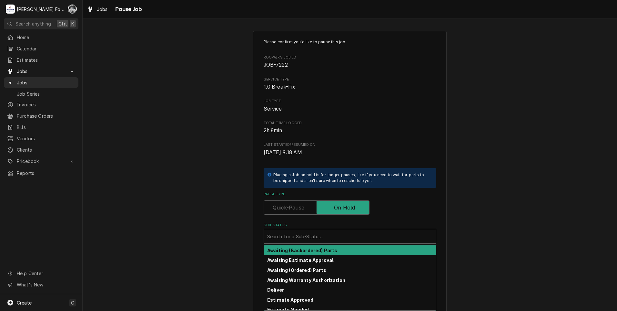
click at [312, 230] on div "Search for a Sub-Status..." at bounding box center [350, 236] width 172 height 14
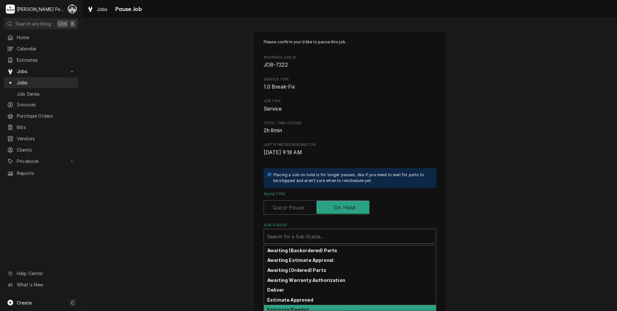
click at [304, 308] on div "Estimate Needed" at bounding box center [350, 310] width 172 height 10
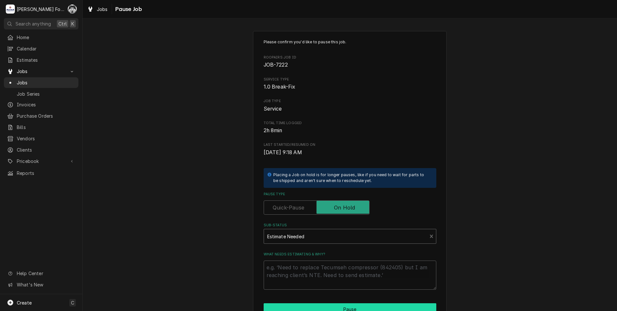
click at [303, 308] on button "Pause" at bounding box center [350, 309] width 173 height 12
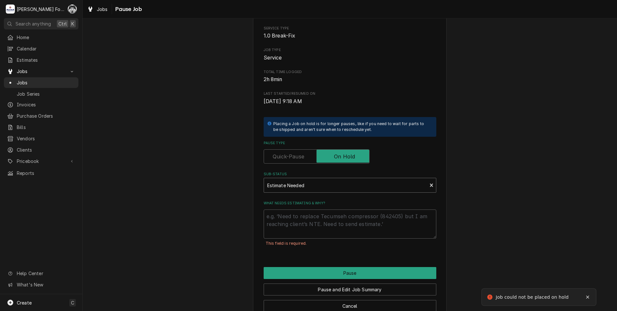
click at [309, 184] on div "Sub-Status" at bounding box center [345, 185] width 157 height 12
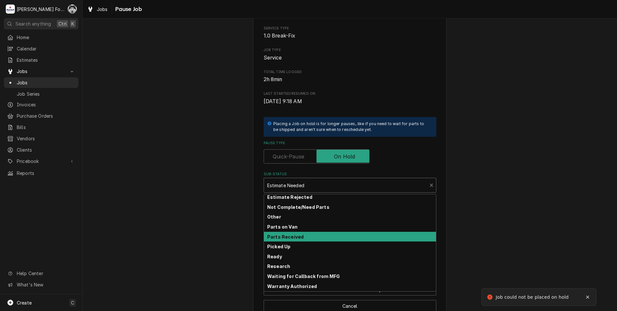
scroll to position [71, 0]
drag, startPoint x: 296, startPoint y: 226, endPoint x: 296, endPoint y: 233, distance: 6.8
click at [296, 233] on div "Awaiting (Backordered) Parts Awaiting Estimate Approval Awaiting (Ordered) Part…" at bounding box center [350, 242] width 172 height 97
click at [296, 232] on div "Parts Received" at bounding box center [350, 237] width 172 height 10
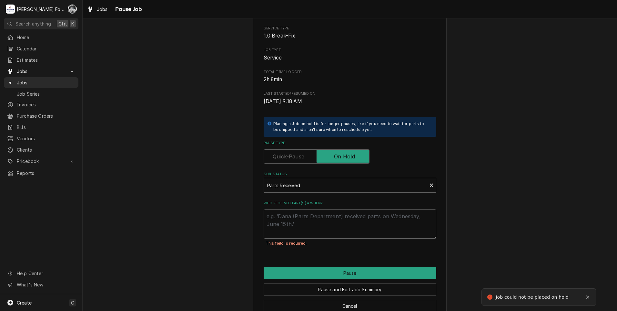
click at [296, 229] on textarea "Who received part(s) & when?" at bounding box center [350, 223] width 173 height 29
paste textarea "9/19/2025"
type textarea "x"
type textarea "9/19/2025"
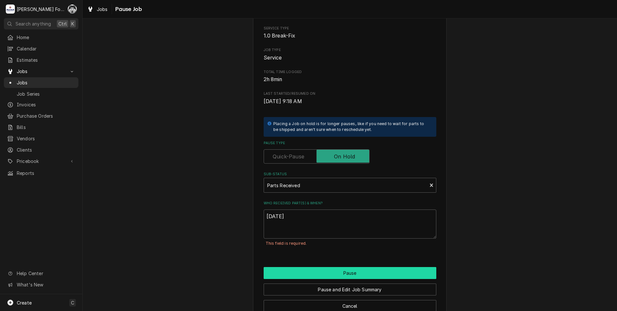
click at [301, 267] on div "Please confirm you'd like to pause this job. Roopairs Job ID JOB-7222 Service T…" at bounding box center [350, 150] width 194 height 340
click at [301, 275] on button "Pause" at bounding box center [350, 273] width 173 height 12
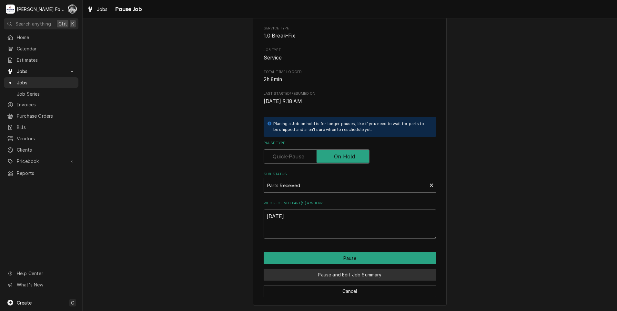
type textarea "x"
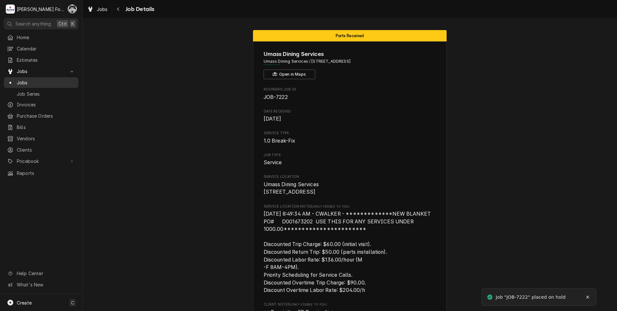
click at [22, 83] on span "Jobs" at bounding box center [46, 82] width 58 height 7
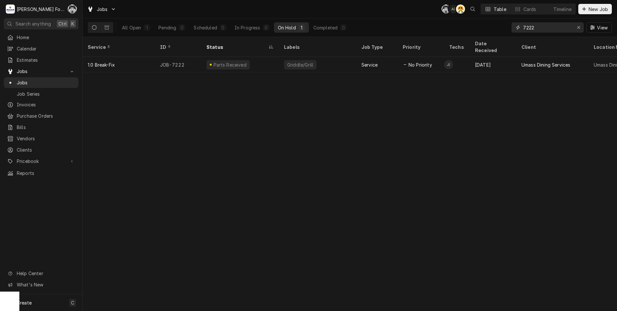
drag, startPoint x: 539, startPoint y: 28, endPoint x: 408, endPoint y: 34, distance: 131.2
click at [408, 33] on div "All Open 1 Pending 0 Scheduled 0 In Progress 0 On Hold 1 Completed 0 7222 View" at bounding box center [350, 27] width 524 height 18
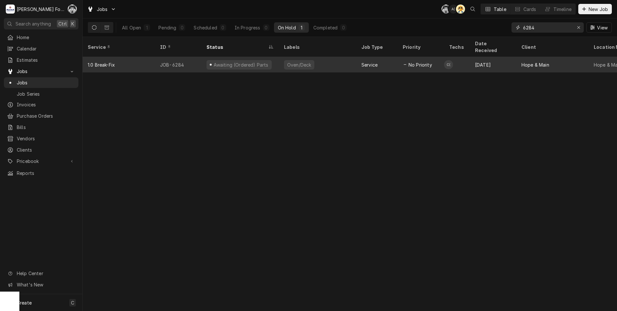
type input "6284"
click at [275, 57] on div "Awaiting (Ordered) Parts" at bounding box center [239, 64] width 77 height 15
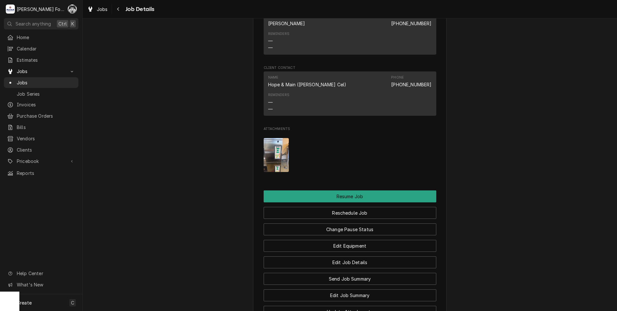
scroll to position [881, 0]
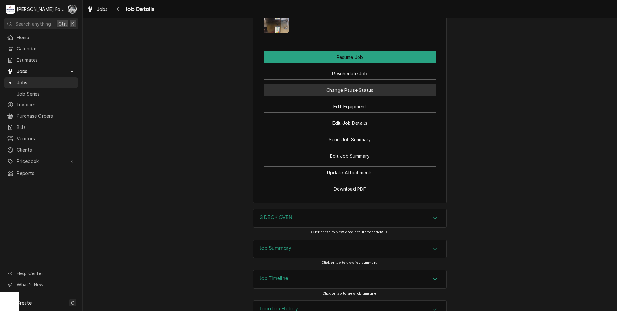
click at [343, 84] on button "Change Pause Status" at bounding box center [350, 90] width 173 height 12
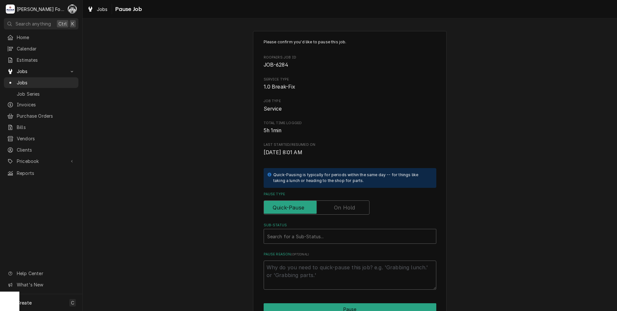
click at [343, 209] on label "Pause Type" at bounding box center [317, 207] width 106 height 14
click at [343, 209] on input "Pause Type" at bounding box center [317, 207] width 100 height 14
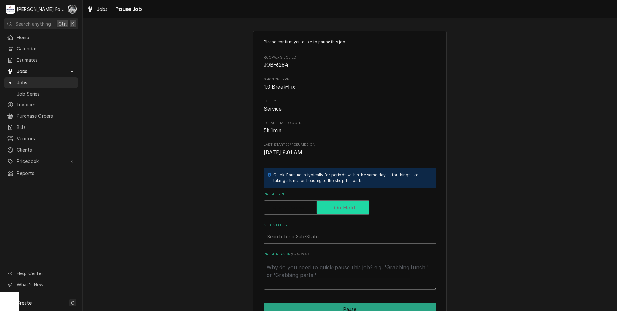
checkbox input "true"
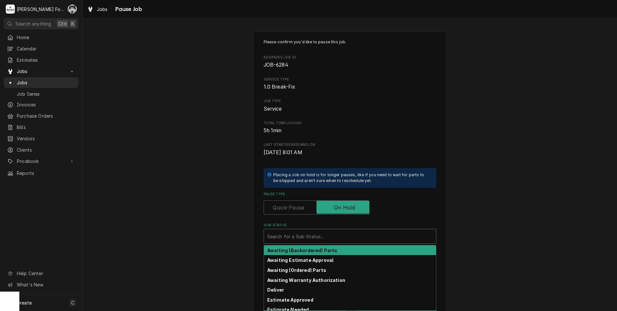
click at [324, 241] on div "Sub-Status" at bounding box center [350, 236] width 166 height 12
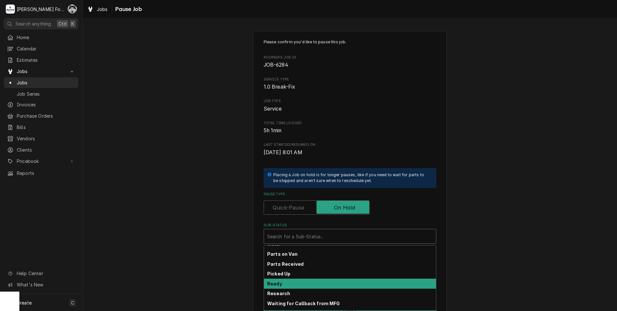
scroll to position [103, 0]
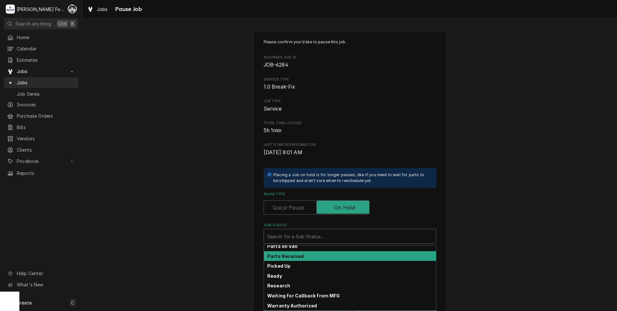
click at [310, 254] on div "Parts Received" at bounding box center [350, 256] width 172 height 10
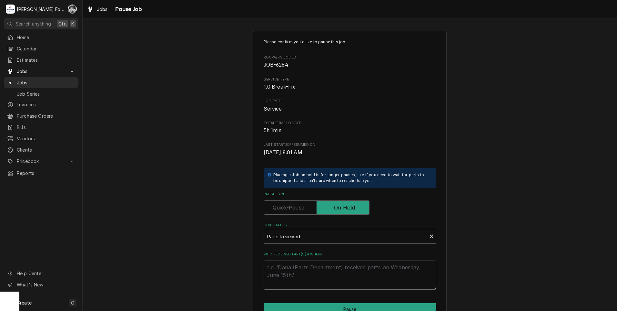
click at [289, 273] on textarea "Who received part(s) & when?" at bounding box center [350, 274] width 173 height 29
paste textarea "[DATE]"
type textarea "x"
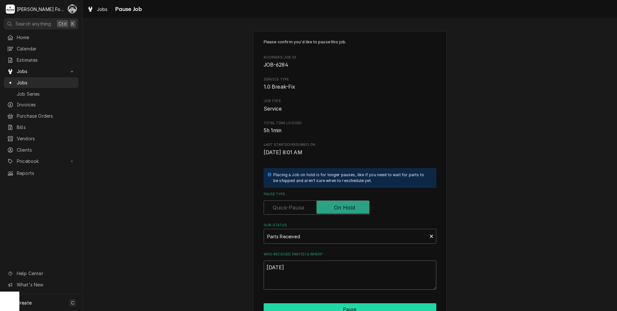
type textarea "[DATE]"
click at [311, 308] on button "Pause" at bounding box center [350, 309] width 173 height 12
type textarea "x"
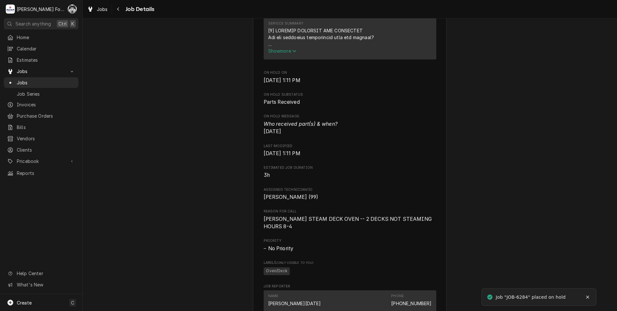
scroll to position [430, 0]
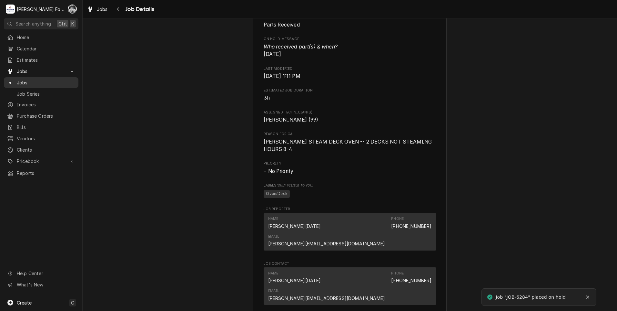
click at [20, 80] on span "Jobs" at bounding box center [46, 82] width 58 height 7
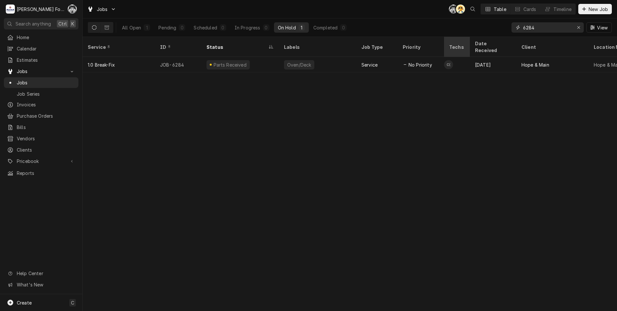
drag, startPoint x: 545, startPoint y: 32, endPoint x: 451, endPoint y: 39, distance: 94.6
click at [453, 39] on div "Jobs C( AT Table Cards Timeline New Job All Open 1 Pending 0 Scheduled 0 In Pro…" at bounding box center [350, 155] width 535 height 311
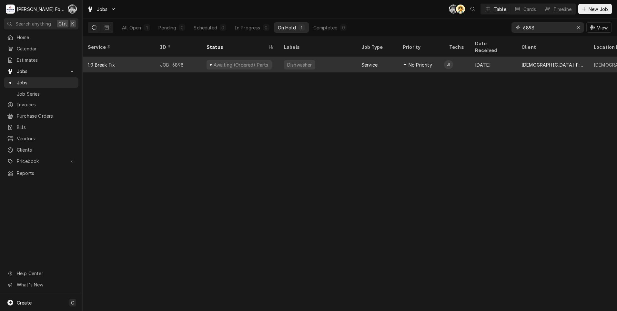
type input "6898"
click at [284, 60] on div "Dishwasher" at bounding box center [299, 64] width 31 height 9
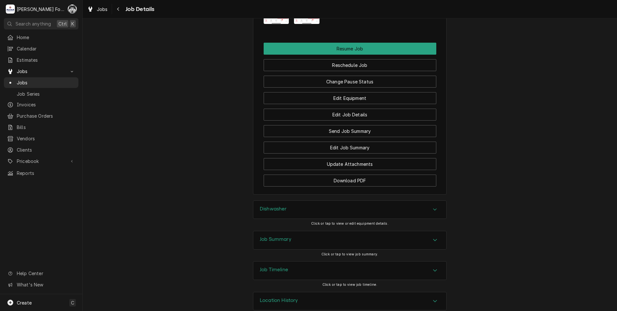
scroll to position [779, 0]
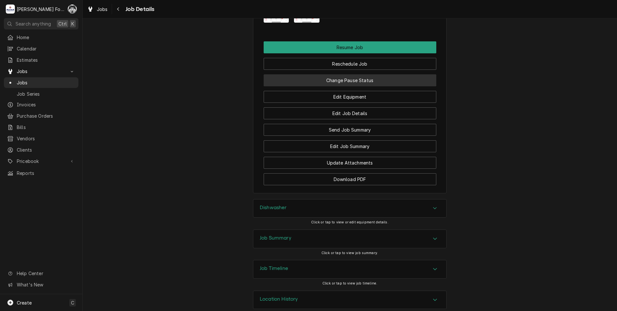
click at [336, 74] on button "Change Pause Status" at bounding box center [350, 80] width 173 height 12
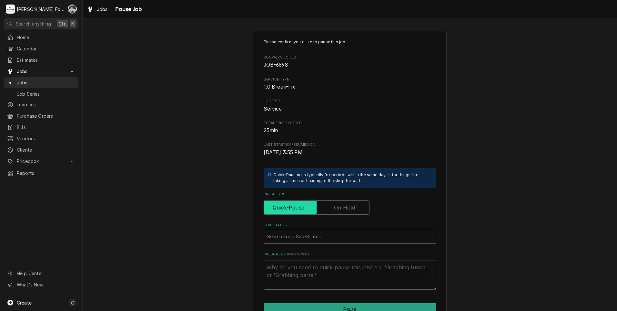
click at [342, 202] on input "Pause Type" at bounding box center [317, 207] width 100 height 14
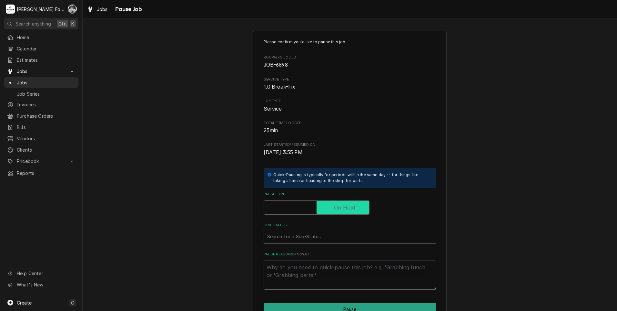
checkbox input "true"
click at [318, 237] on div "Sub-Status" at bounding box center [350, 236] width 166 height 12
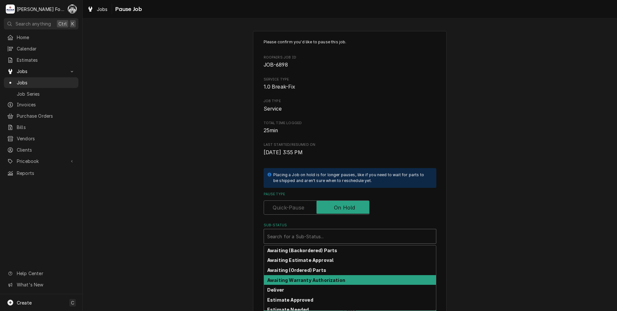
scroll to position [103, 0]
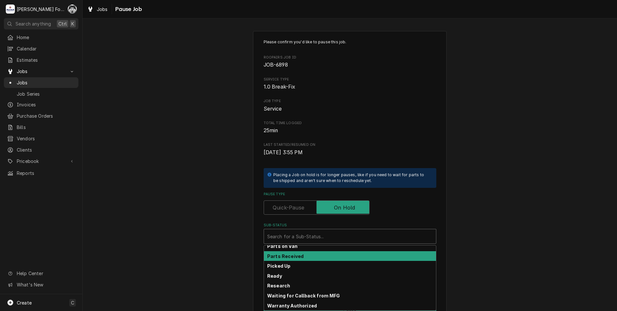
click at [294, 255] on strong "Parts Received" at bounding box center [285, 255] width 36 height 5
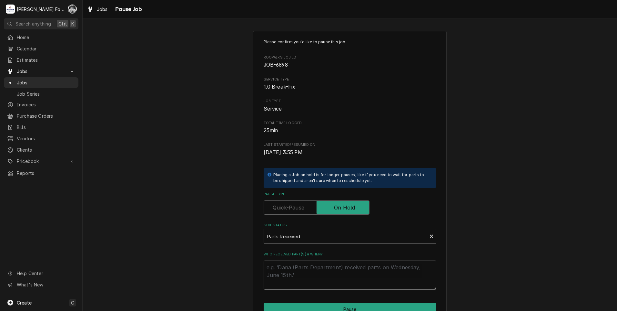
click at [299, 274] on textarea "Who received part(s) & when?" at bounding box center [350, 274] width 173 height 29
paste textarea "[DATE]"
type textarea "x"
type textarea "[DATE]"
click at [311, 306] on button "Pause" at bounding box center [350, 309] width 173 height 12
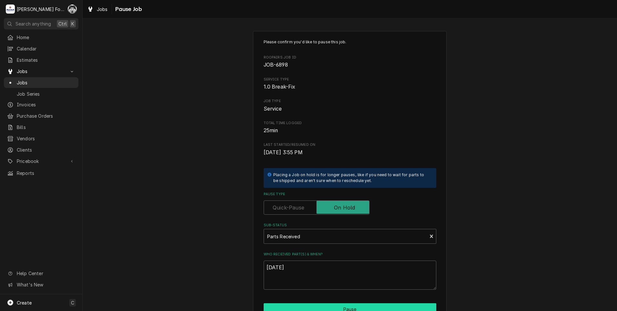
type textarea "x"
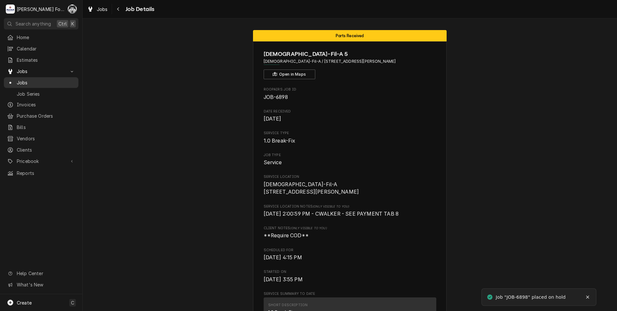
click at [26, 80] on span "Jobs" at bounding box center [46, 82] width 58 height 7
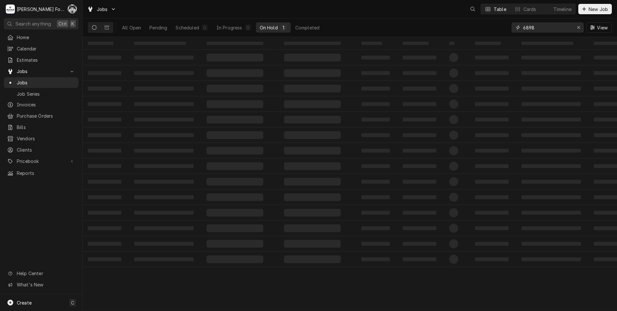
click at [485, 37] on div "Jobs Table Cards Timeline New Job All Open Pending Scheduled 0 In Progress 0 On…" at bounding box center [350, 155] width 535 height 311
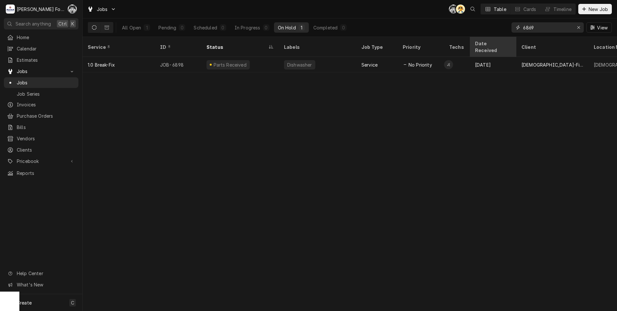
type input "6869"
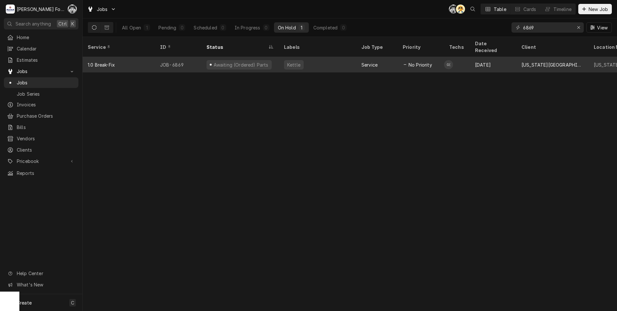
click at [283, 57] on div "Kettle" at bounding box center [317, 64] width 77 height 15
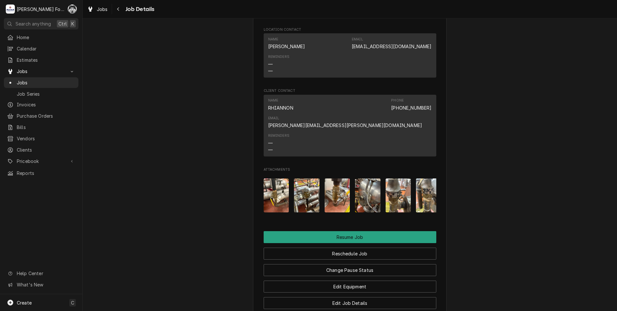
scroll to position [897, 0]
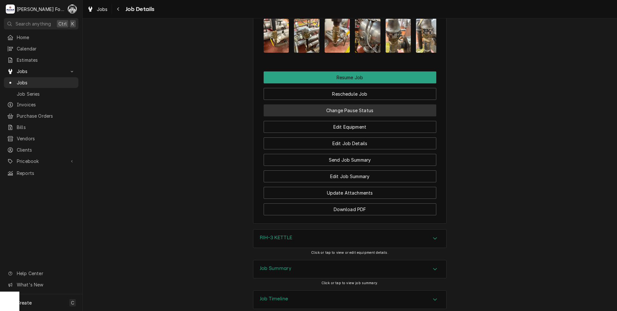
click at [363, 104] on button "Change Pause Status" at bounding box center [350, 110] width 173 height 12
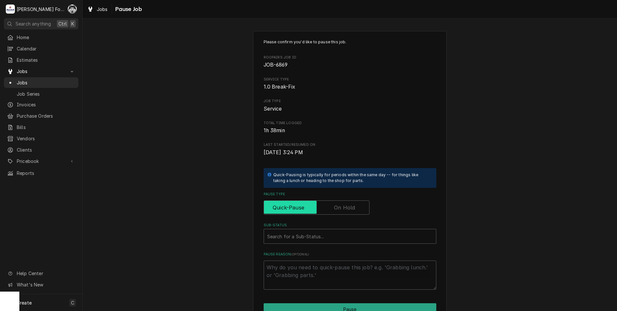
click at [344, 212] on input "Pause Type" at bounding box center [317, 207] width 100 height 14
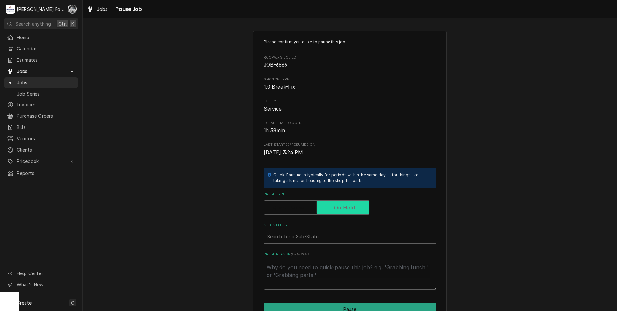
checkbox input "true"
drag, startPoint x: 304, startPoint y: 232, endPoint x: 305, endPoint y: 238, distance: 6.5
click at [304, 234] on div "Sub-Status" at bounding box center [350, 236] width 166 height 12
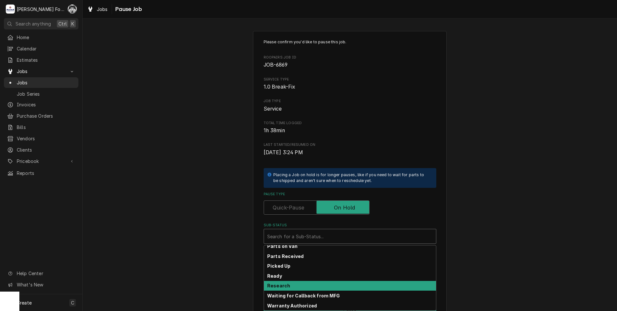
scroll to position [103, 0]
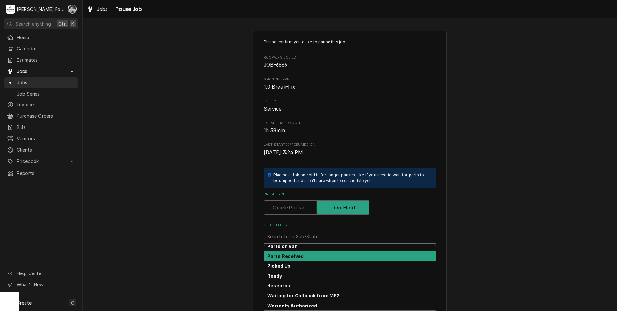
click at [294, 258] on strong "Parts Received" at bounding box center [285, 255] width 36 height 5
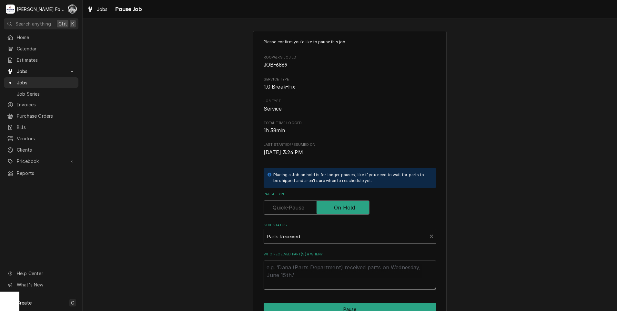
click at [282, 271] on textarea "Who received part(s) & when?" at bounding box center [350, 274] width 173 height 29
paste textarea "[DATE]"
type textarea "x"
type textarea "[DATE]"
click at [300, 308] on button "Pause" at bounding box center [350, 309] width 173 height 12
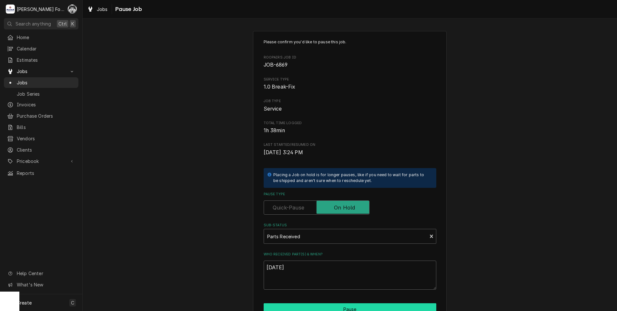
type textarea "x"
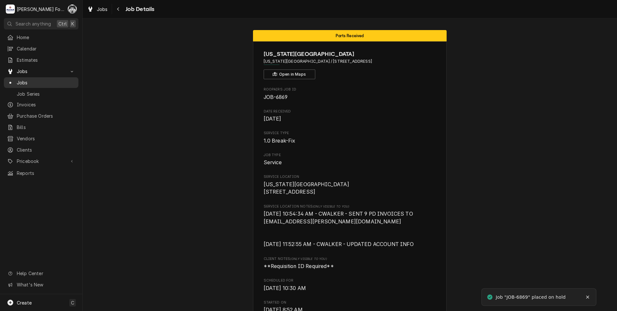
click at [20, 79] on span "Jobs" at bounding box center [46, 82] width 58 height 7
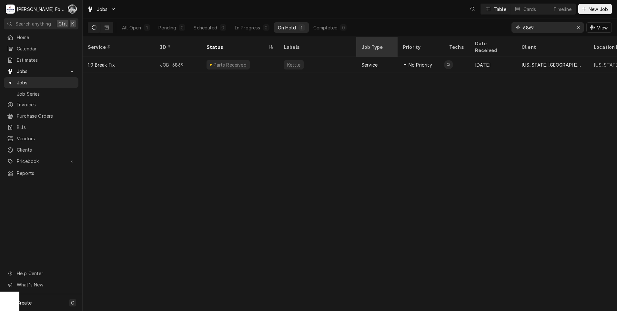
drag, startPoint x: 536, startPoint y: 27, endPoint x: 387, endPoint y: 44, distance: 149.1
click at [389, 44] on div "Jobs Table Cards Timeline New Job All Open 1 Pending 0 Scheduled 0 In Progress …" at bounding box center [350, 155] width 535 height 311
type input "7325"
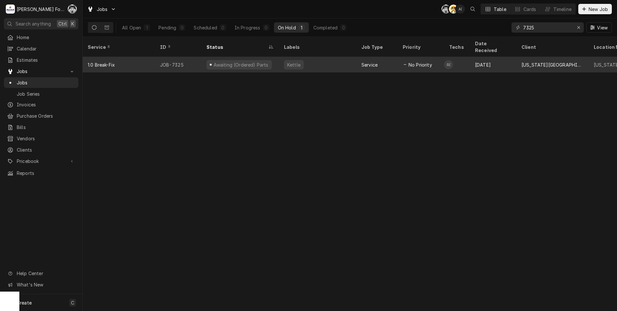
click at [241, 61] on div "Awaiting (Ordered) Parts" at bounding box center [241, 64] width 56 height 7
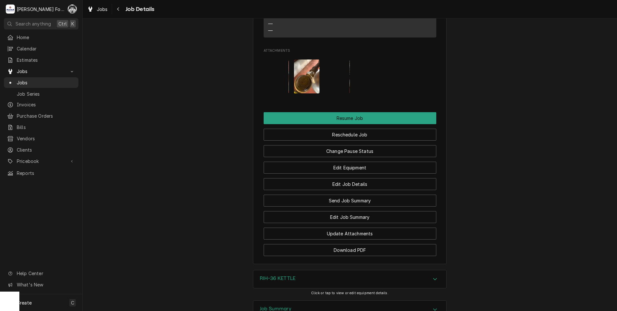
scroll to position [885, 0]
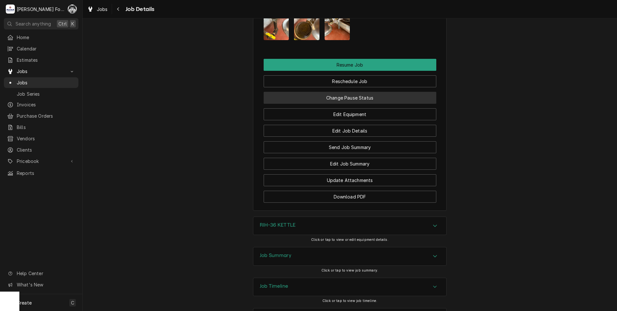
click at [345, 92] on button "Change Pause Status" at bounding box center [350, 98] width 173 height 12
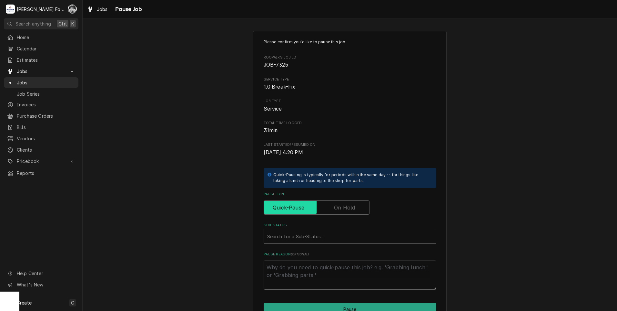
click at [332, 207] on input "Pause Type" at bounding box center [317, 207] width 100 height 14
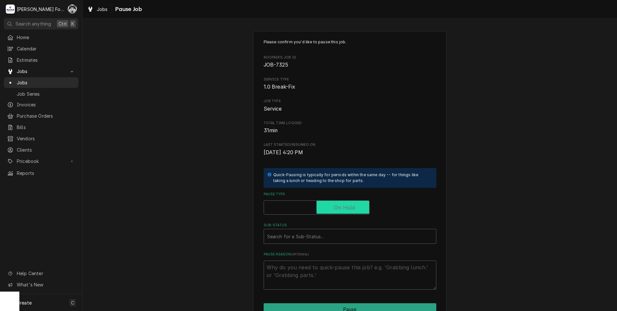
checkbox input "true"
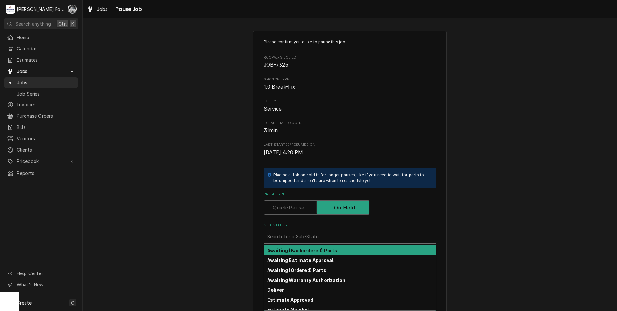
click at [312, 242] on div "Sub-Status" at bounding box center [350, 236] width 166 height 12
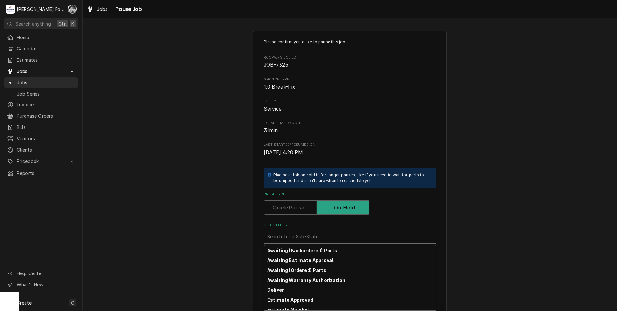
scroll to position [103, 0]
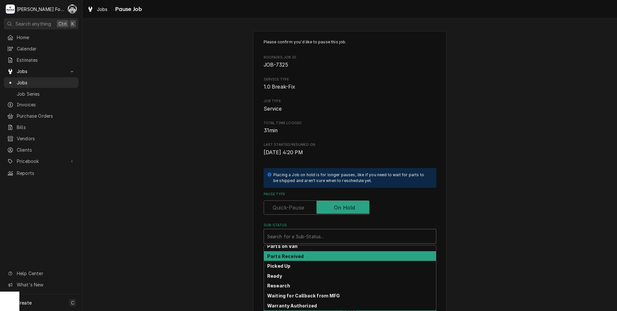
click at [286, 255] on strong "Parts Received" at bounding box center [285, 255] width 36 height 5
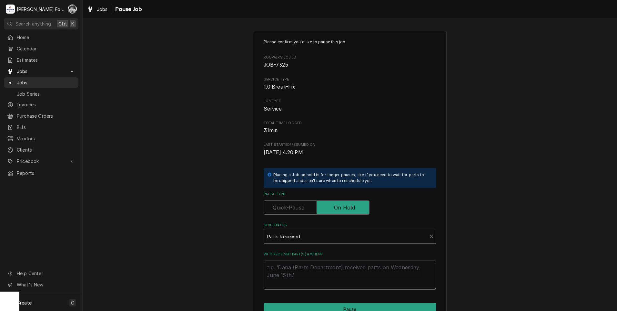
drag, startPoint x: 288, startPoint y: 253, endPoint x: 289, endPoint y: 257, distance: 3.5
click at [289, 254] on label "Who received part(s) & when?" at bounding box center [350, 254] width 173 height 5
click at [293, 271] on textarea "Who received part(s) & when?" at bounding box center [350, 274] width 173 height 29
paste textarea "[DATE]"
type textarea "x"
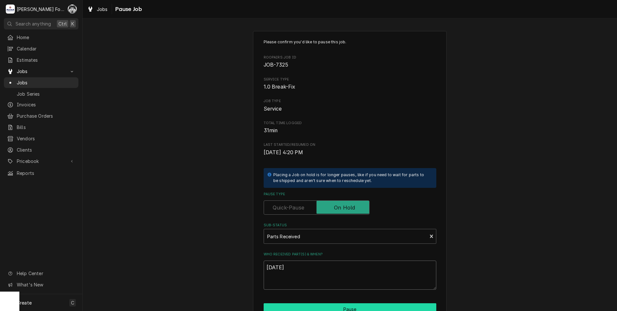
type textarea "[DATE]"
click at [303, 305] on button "Pause" at bounding box center [350, 309] width 173 height 12
type textarea "x"
